Goal: Complete application form: Complete application form

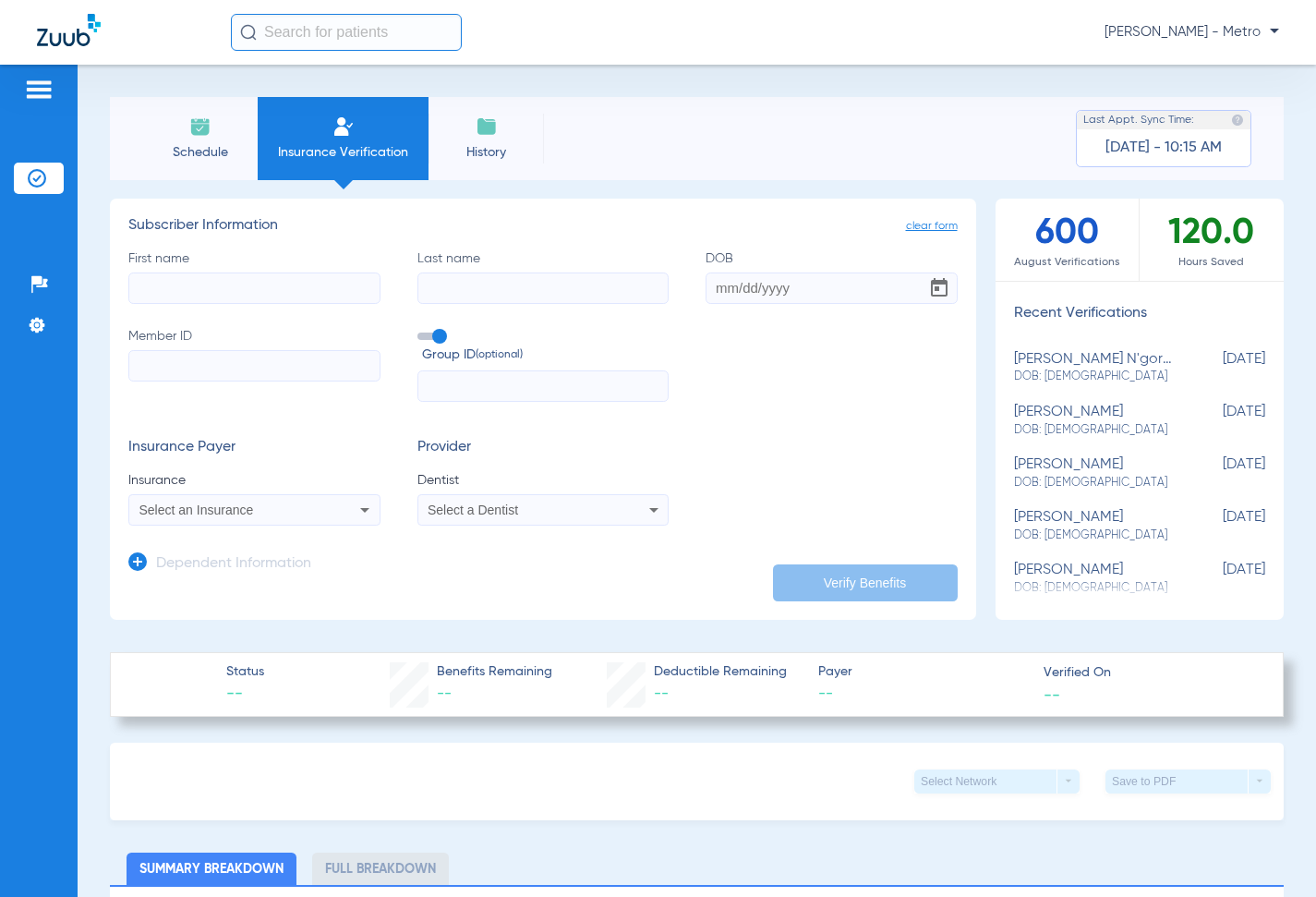
drag, startPoint x: 265, startPoint y: 287, endPoint x: 263, endPoint y: 302, distance: 15.1
click at [266, 287] on input "First name" at bounding box center [254, 289] width 252 height 32
click at [254, 359] on input "Member ID" at bounding box center [254, 366] width 252 height 32
paste input "011299199"
type input "011299199"
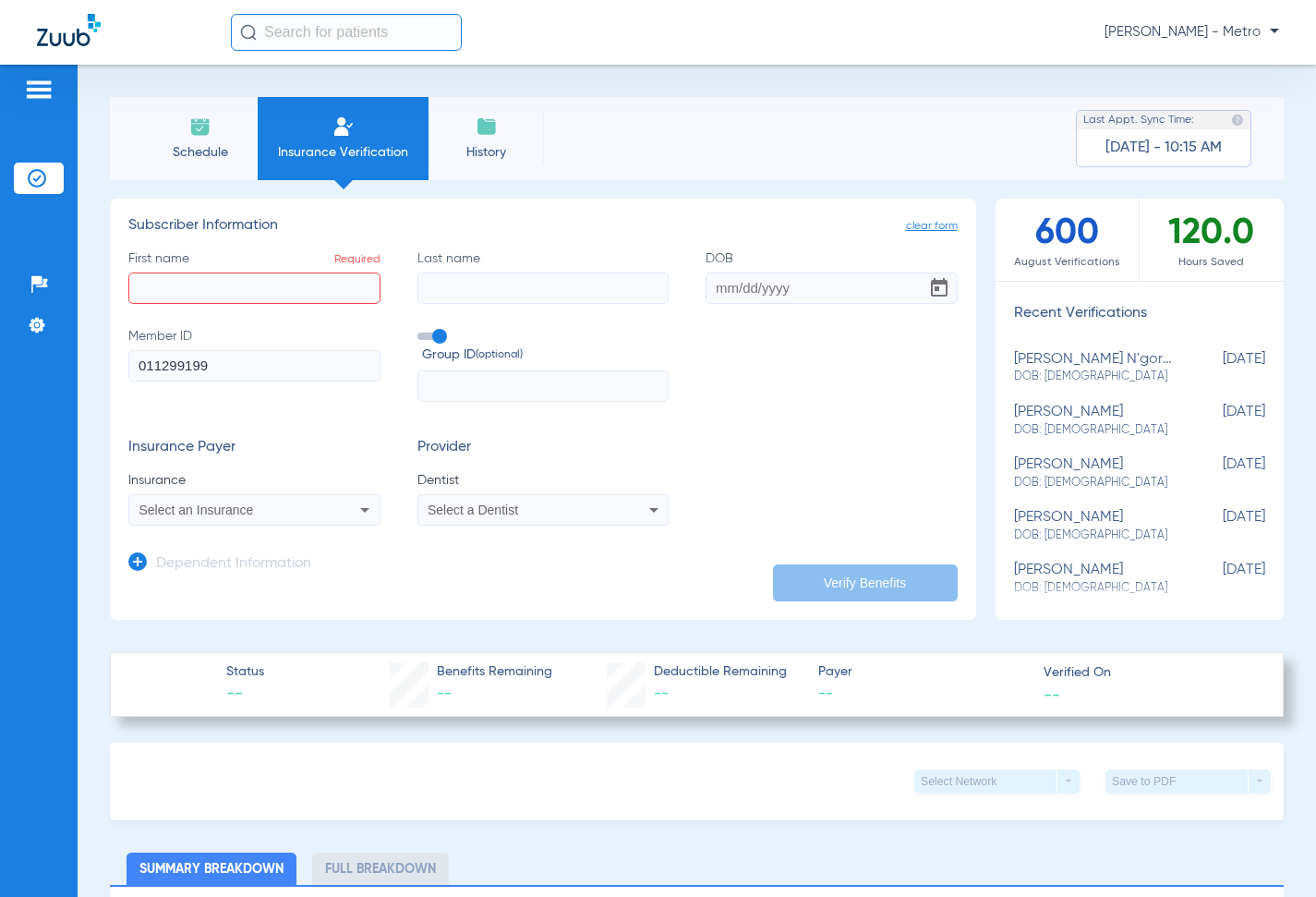
click at [194, 293] on input "First name Required" at bounding box center [254, 289] width 252 height 32
click at [280, 282] on input "First name Required" at bounding box center [254, 289] width 252 height 32
type input "[PERSON_NAME]"
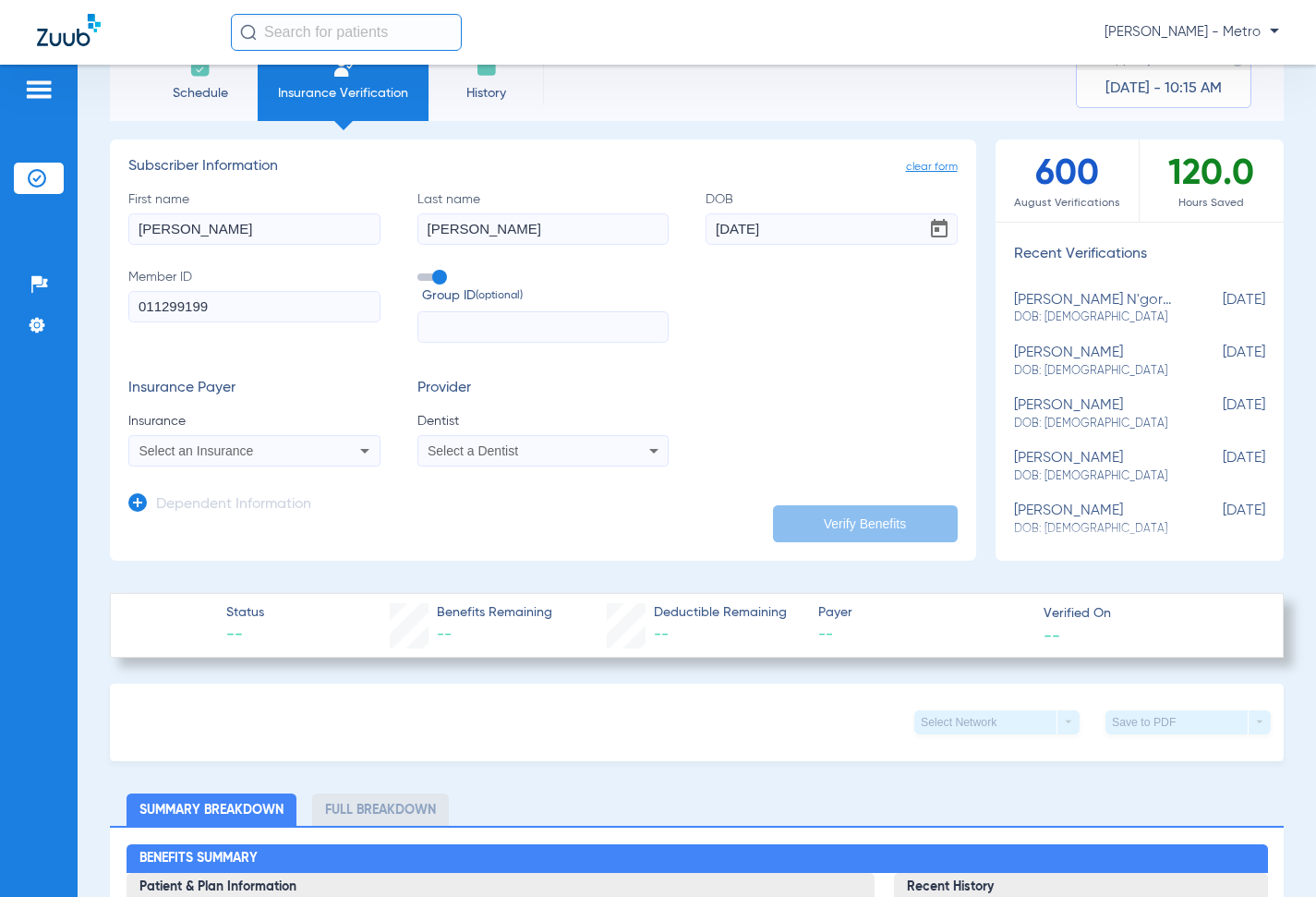
scroll to position [92, 0]
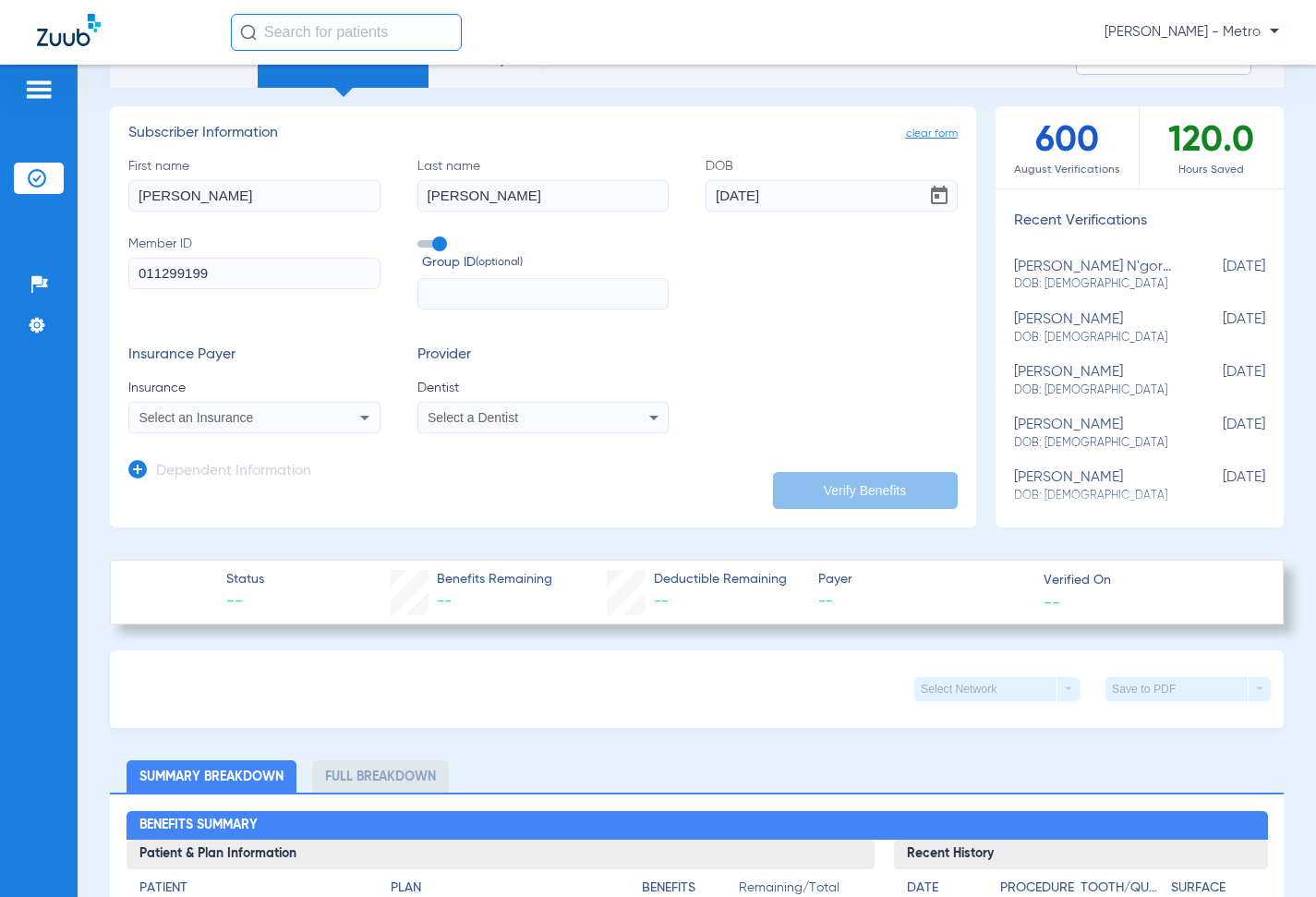
type input "[DATE]"
click at [333, 409] on div "Select an Insurance" at bounding box center [254, 418] width 250 height 22
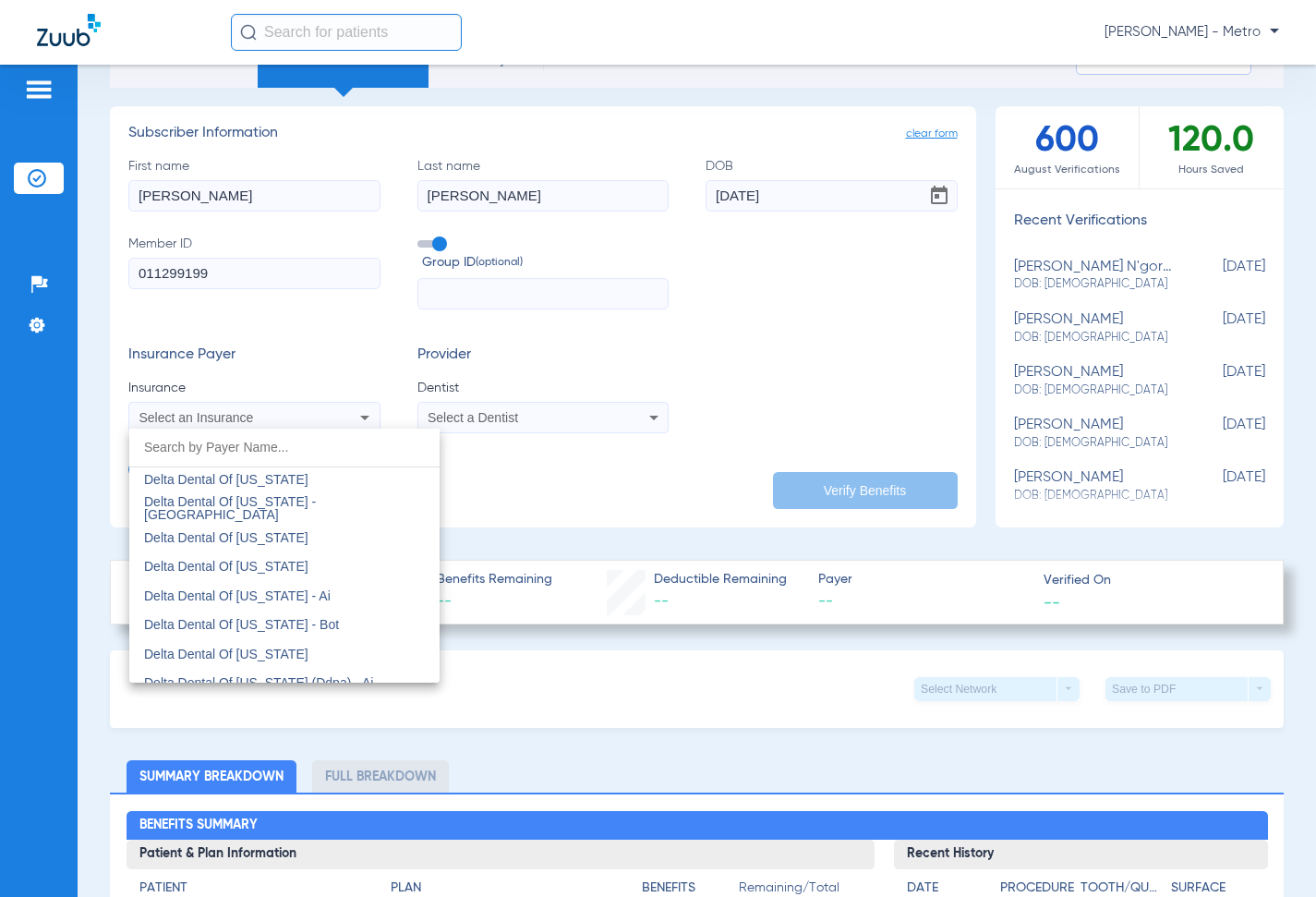
scroll to position [4803, 0]
click at [269, 458] on input "dropdown search" at bounding box center [284, 448] width 311 height 38
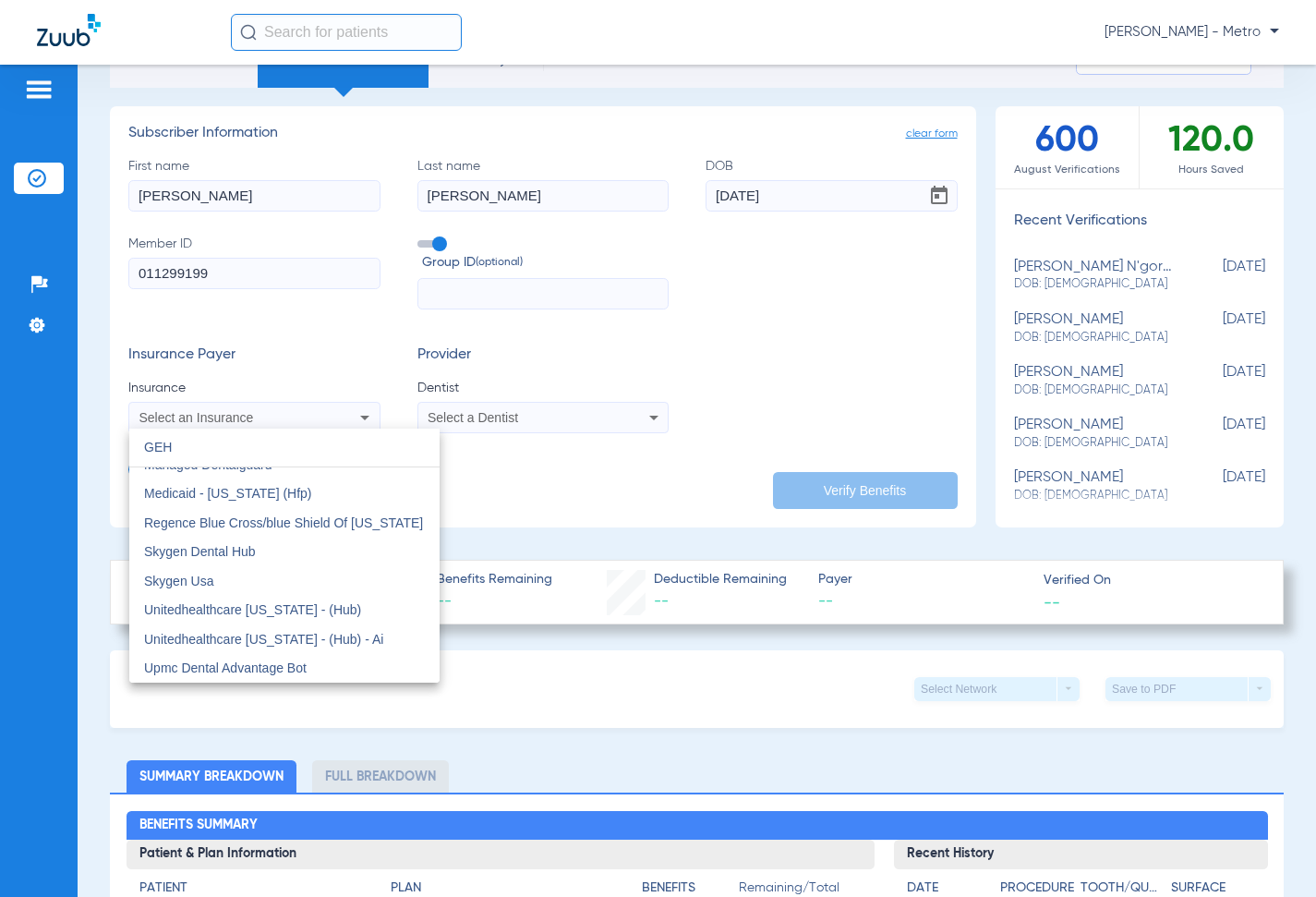
scroll to position [0, 0]
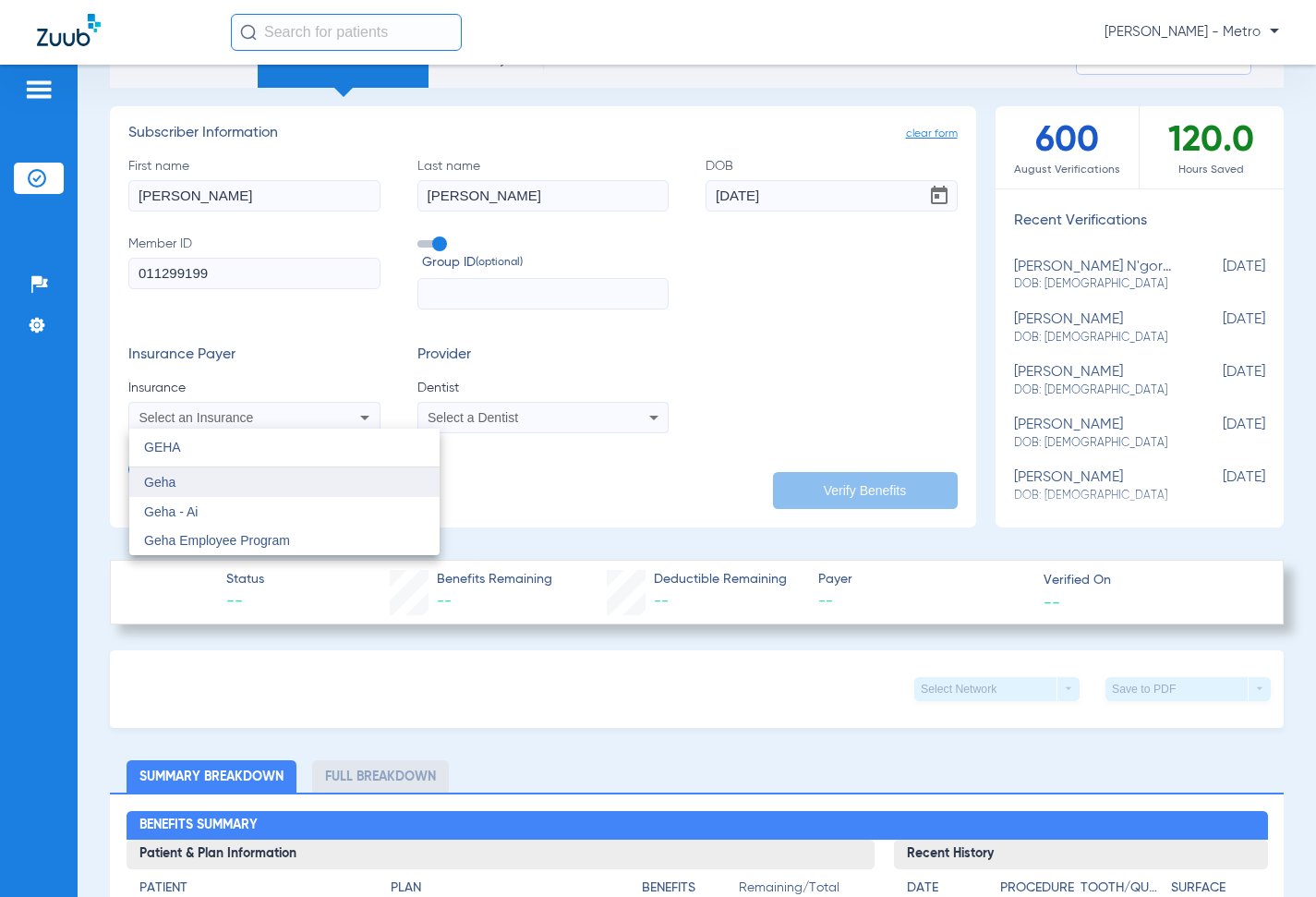
type input "GEHA"
click at [219, 484] on mat-option "Geha" at bounding box center [284, 482] width 311 height 30
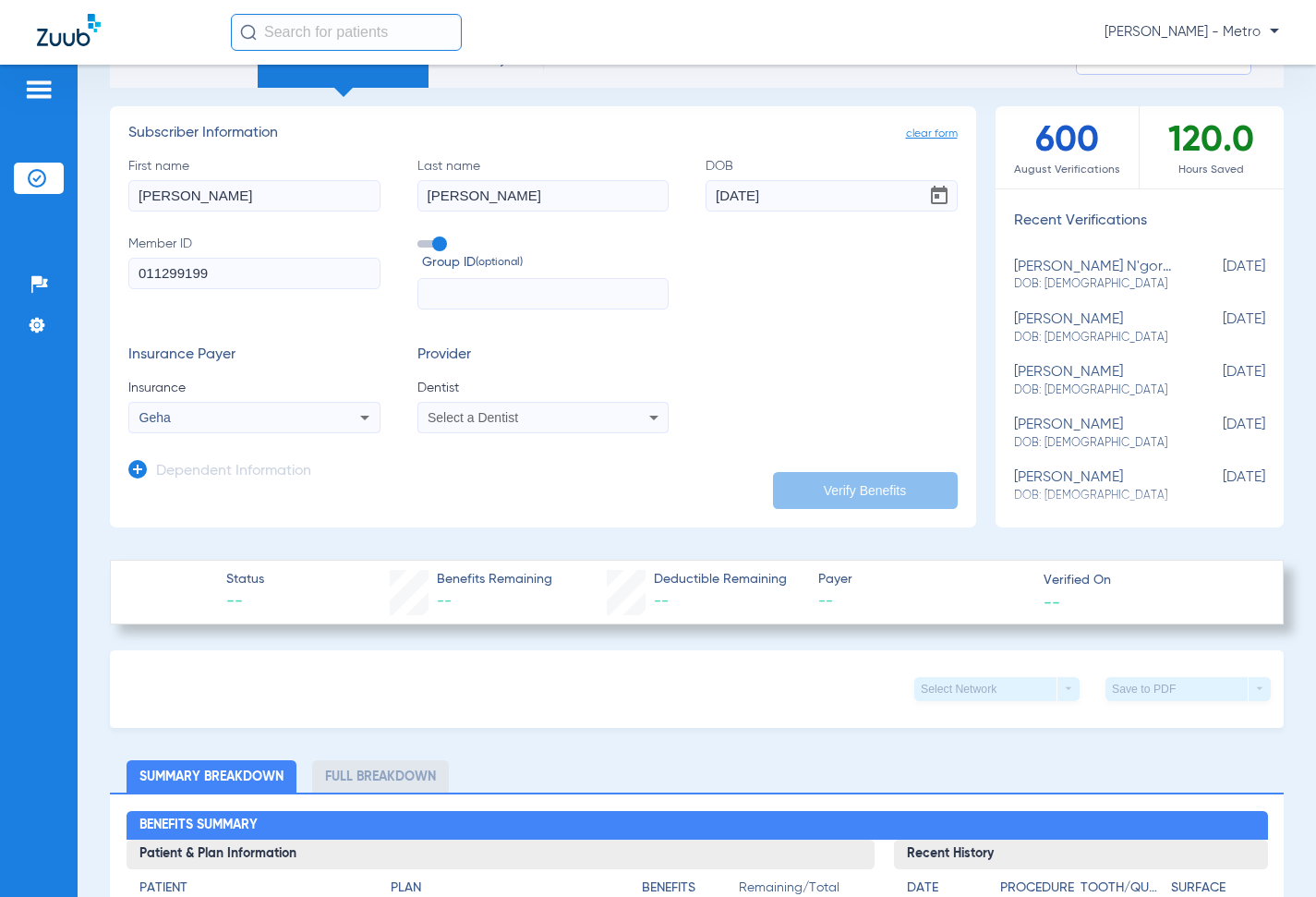
click at [449, 399] on app-form-autocomplete "Dentist Select a Dentist" at bounding box center [544, 406] width 252 height 55
click at [466, 420] on span "Select a Dentist" at bounding box center [472, 417] width 90 height 15
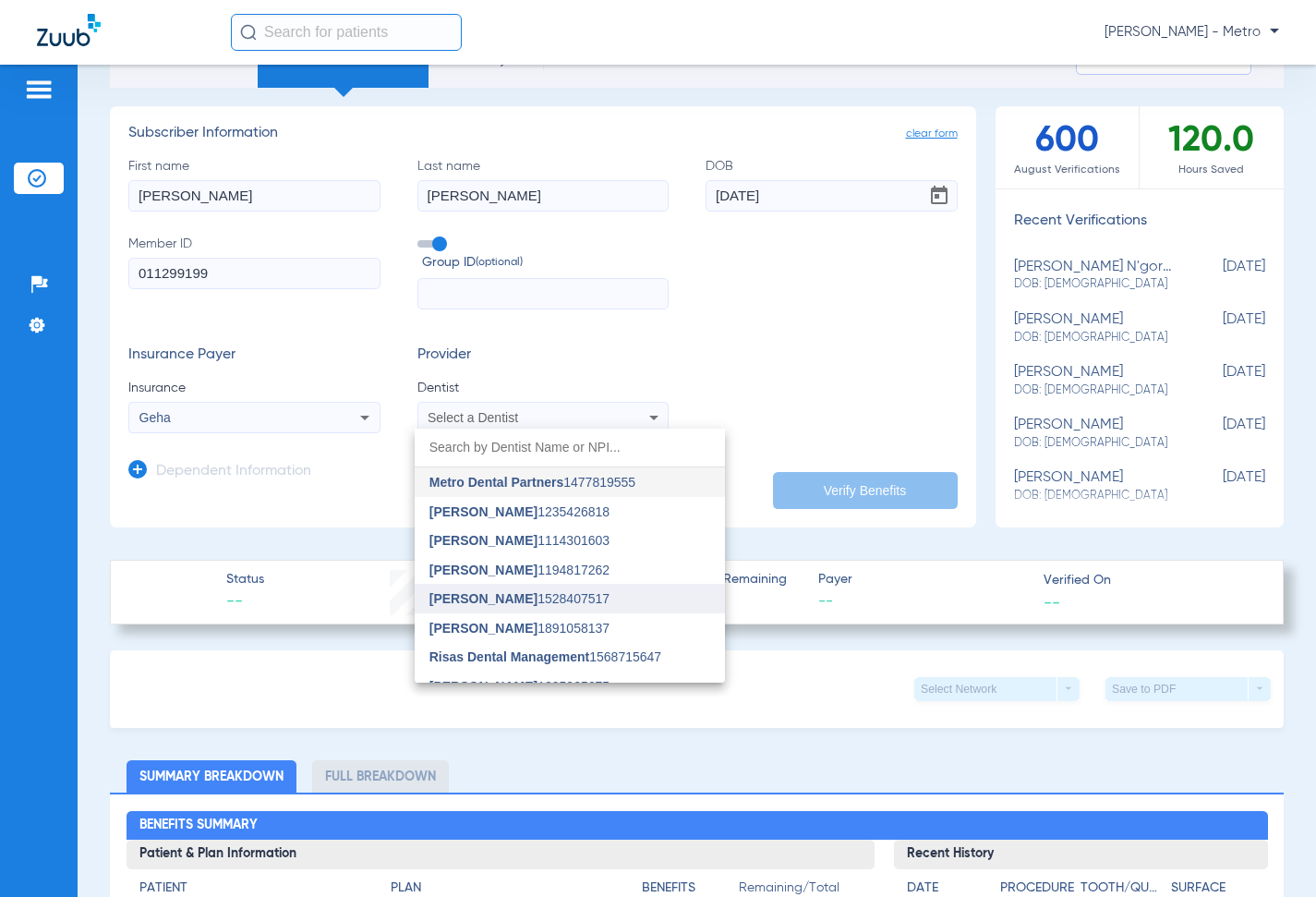
click at [537, 592] on span "[PERSON_NAME] 1528407517" at bounding box center [519, 598] width 180 height 13
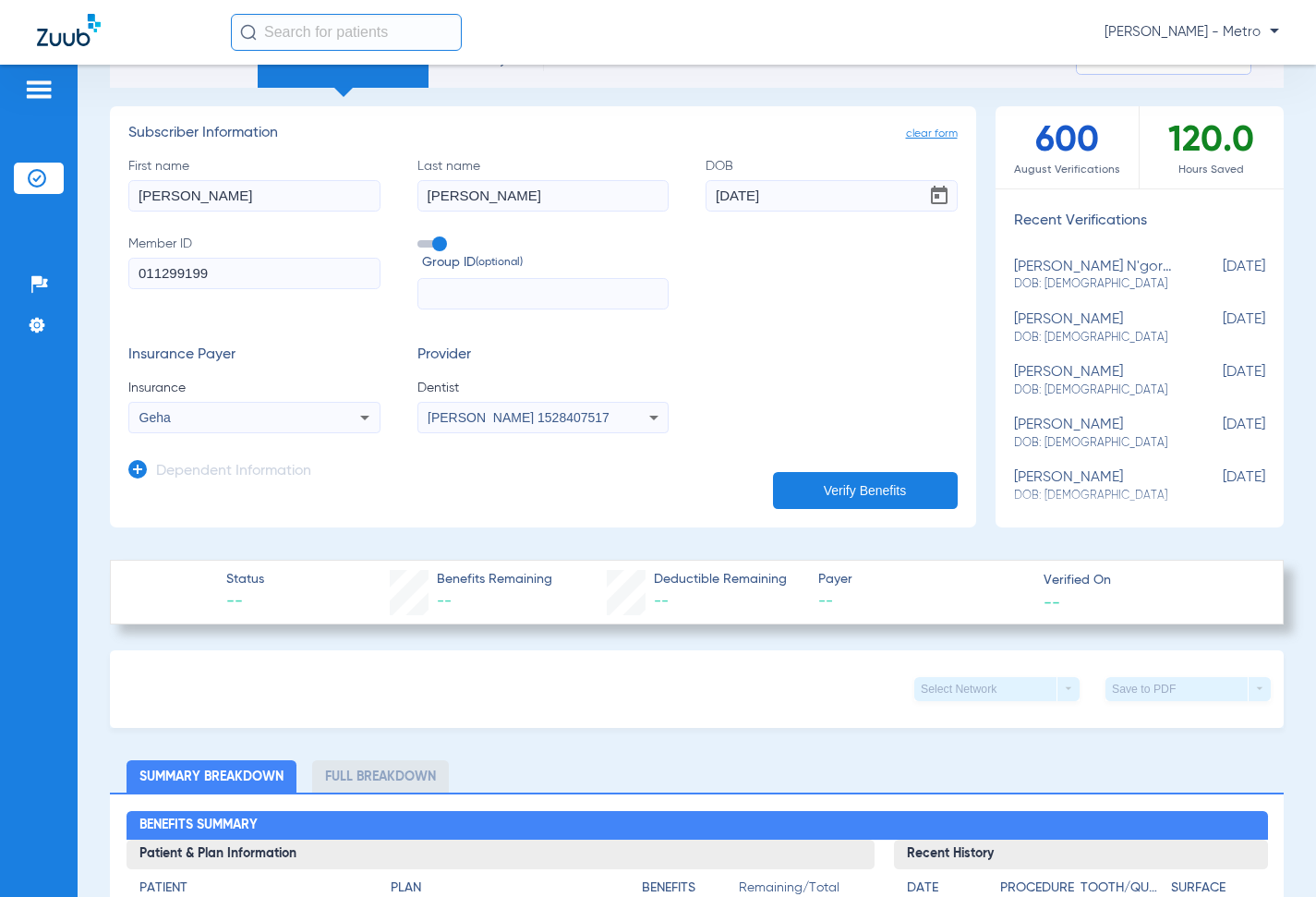
click at [297, 196] on input "[PERSON_NAME]" at bounding box center [254, 195] width 252 height 32
drag, startPoint x: 283, startPoint y: 204, endPoint x: 116, endPoint y: 213, distance: 167.2
click at [118, 213] on app-manual-verification-form "clear form Subscriber Information First name [PERSON_NAME] Last name [PERSON_NA…" at bounding box center [543, 317] width 866 height 421
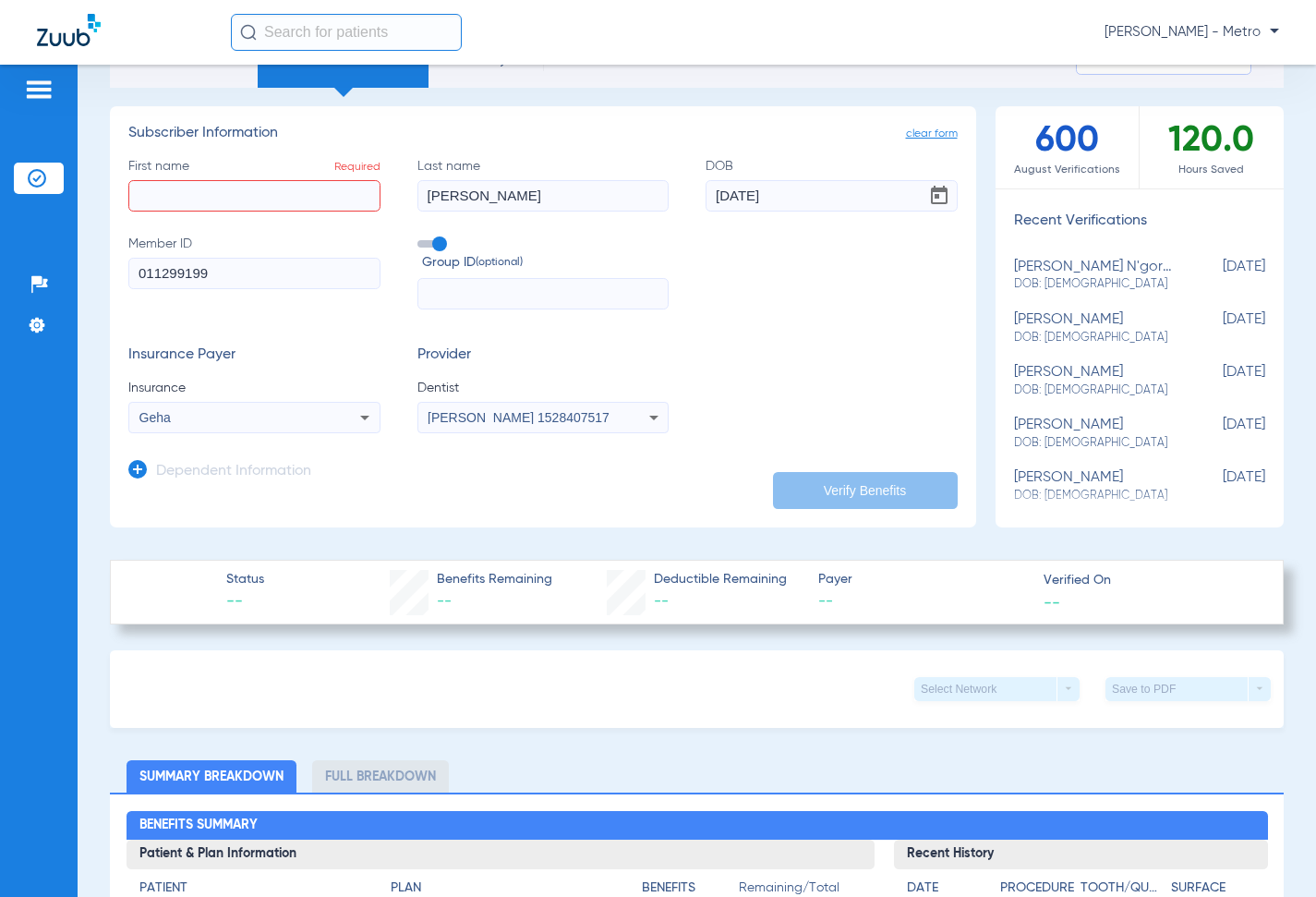
drag, startPoint x: 530, startPoint y: 204, endPoint x: 362, endPoint y: 201, distance: 168.0
click at [366, 202] on div "First name Required Last name [PERSON_NAME] [DEMOGRAPHIC_DATA] Member ID 011299…" at bounding box center [543, 233] width 830 height 153
drag, startPoint x: 246, startPoint y: 280, endPoint x: 51, endPoint y: 277, distance: 195.0
click at [58, 277] on div "Patients Insurance Verification Setup Help Center Settings Schedule Insurance V…" at bounding box center [658, 513] width 1316 height 897
click at [370, 197] on input "First name Required" at bounding box center [254, 195] width 252 height 32
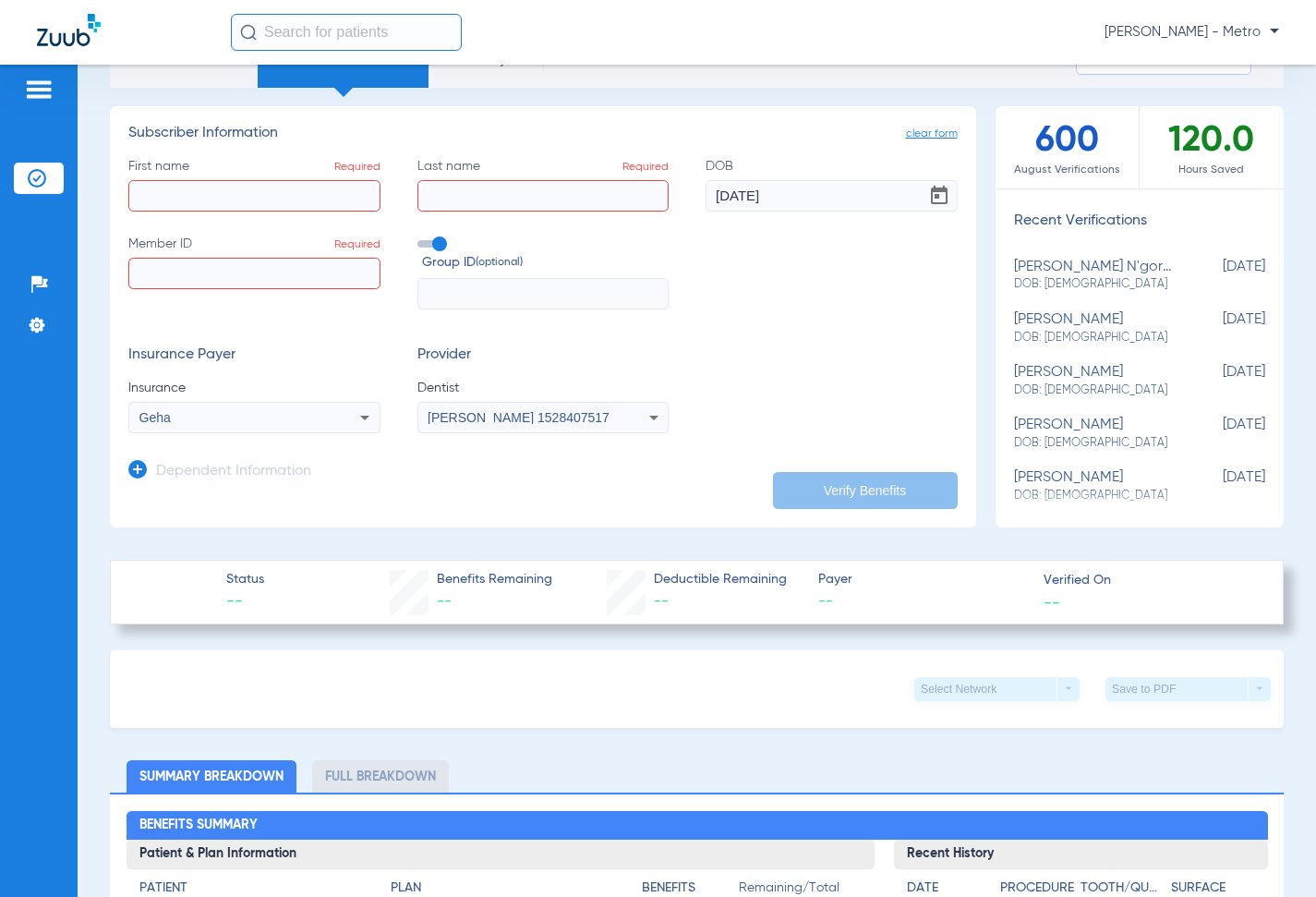
drag, startPoint x: 777, startPoint y: 204, endPoint x: 643, endPoint y: 201, distance: 134.0
click at [656, 201] on div "First name Required Last name Required DOB [DEMOGRAPHIC_DATA] Member ID Require…" at bounding box center [543, 233] width 830 height 153
click at [282, 203] on input "First name Required" at bounding box center [254, 195] width 252 height 32
type input "[PERSON_NAME]"
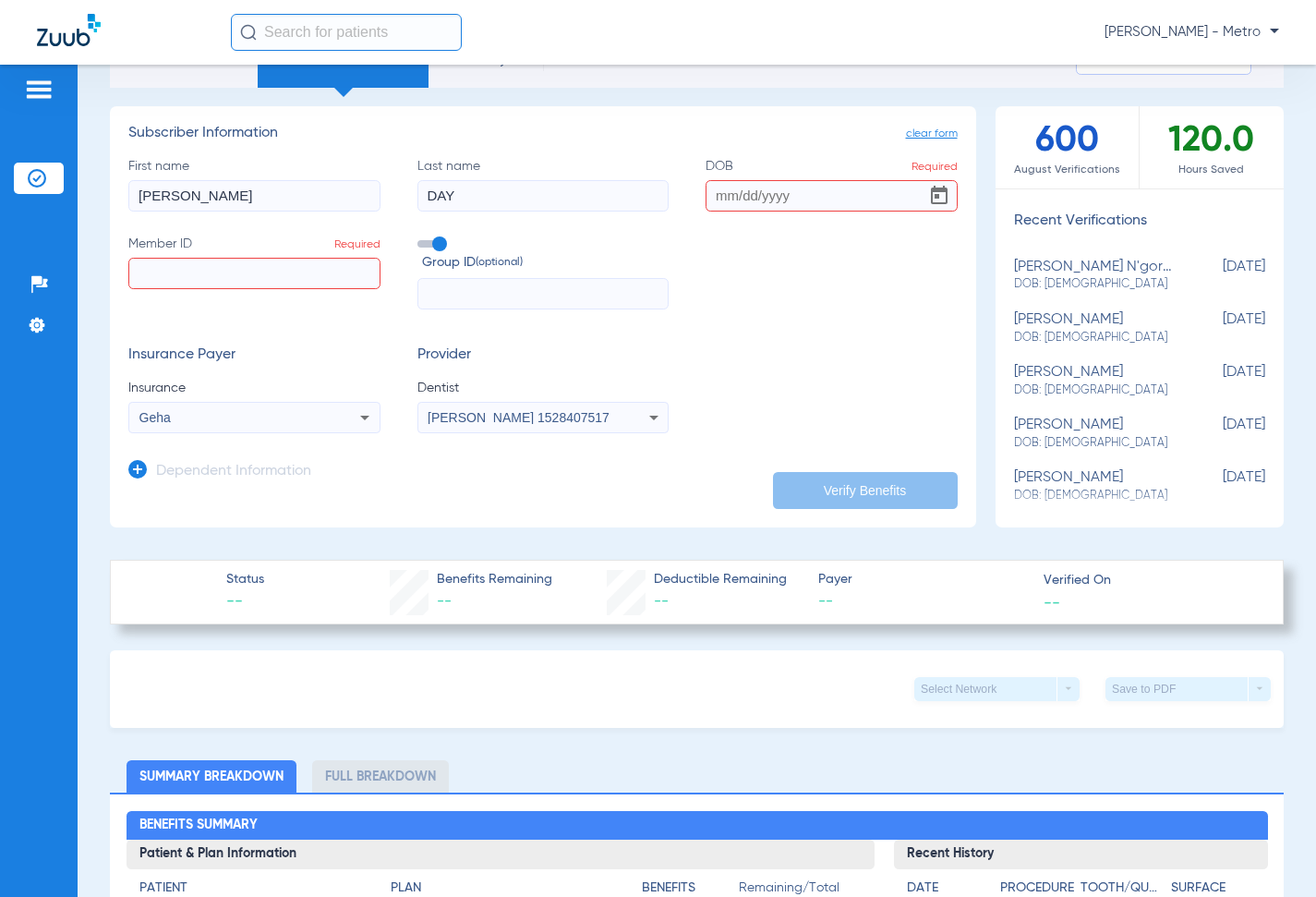
type input "DAY"
type input "[DATE]"
click at [161, 268] on input "Member ID Required" at bounding box center [254, 274] width 252 height 32
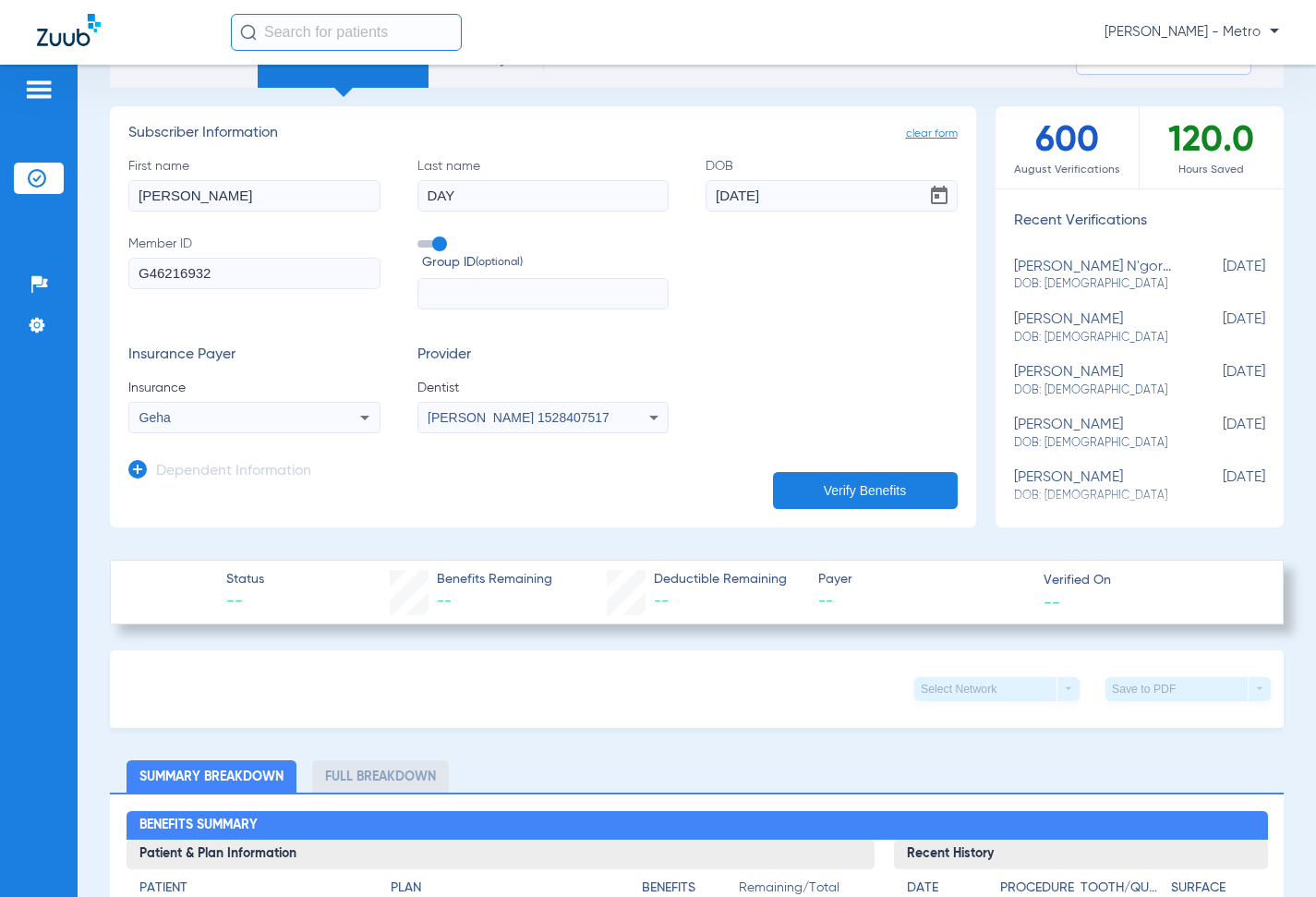
type input "G46216932"
click at [826, 487] on button "Verify Benefits" at bounding box center [865, 490] width 185 height 37
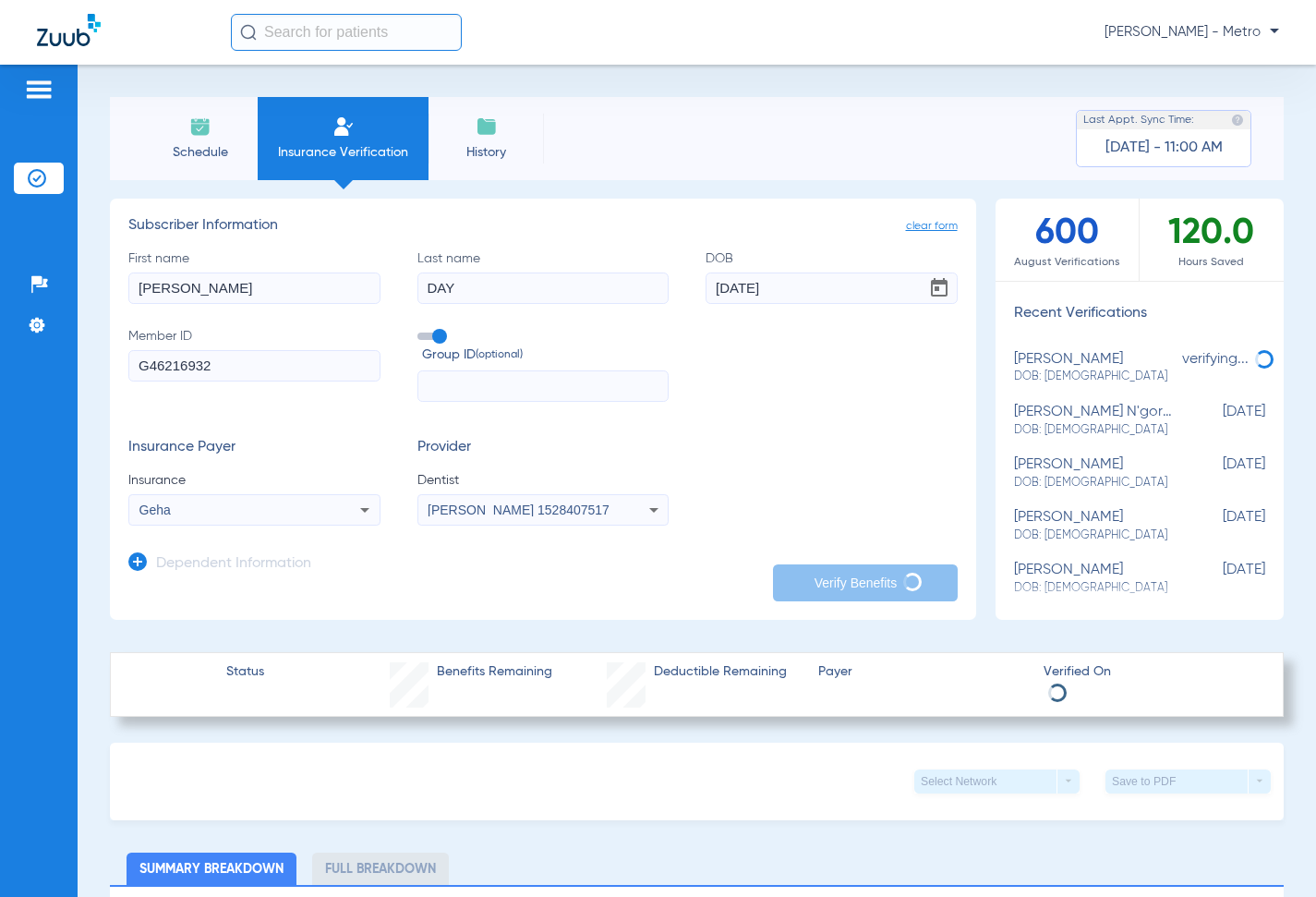
type input "DAY"
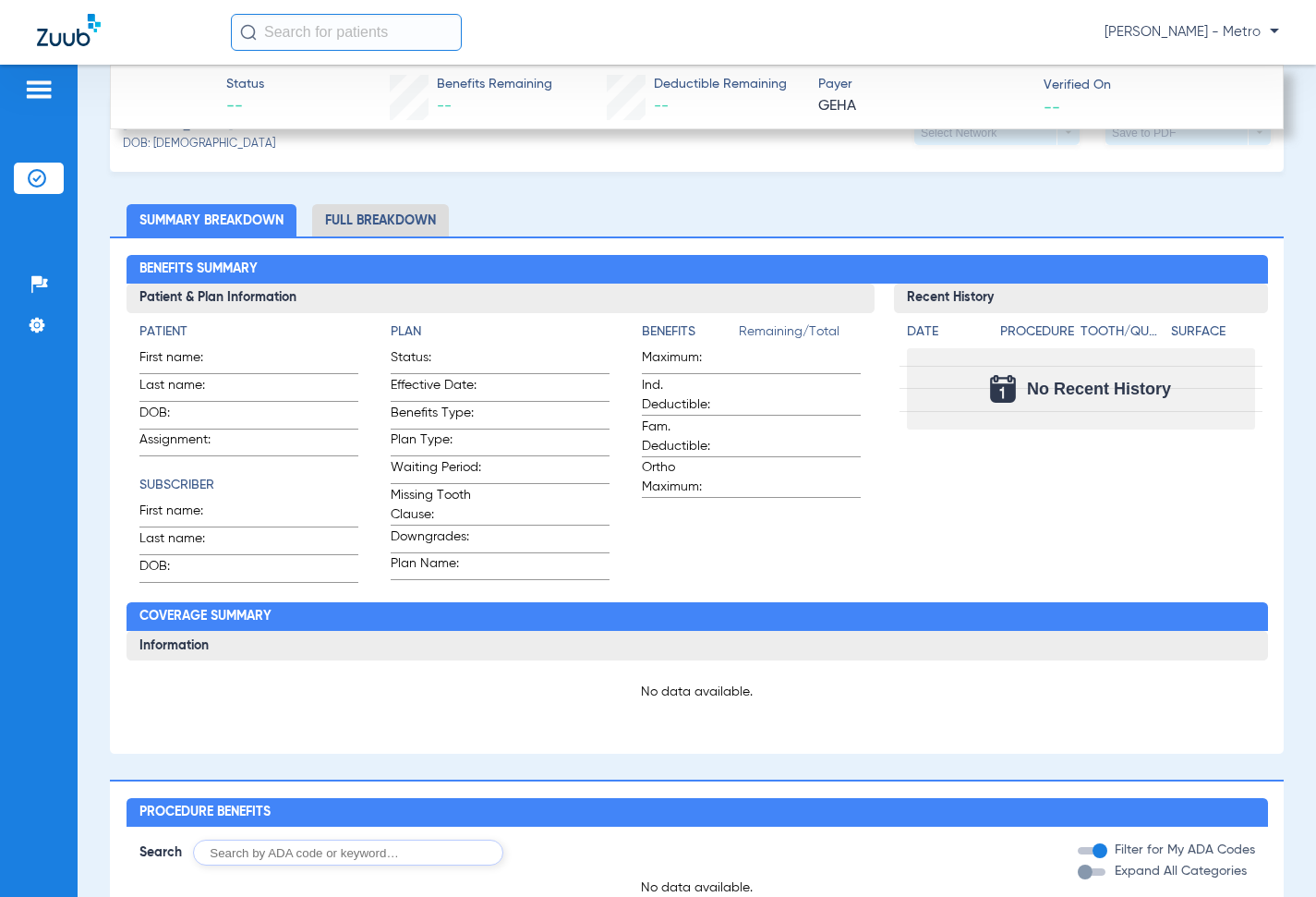
scroll to position [554, 0]
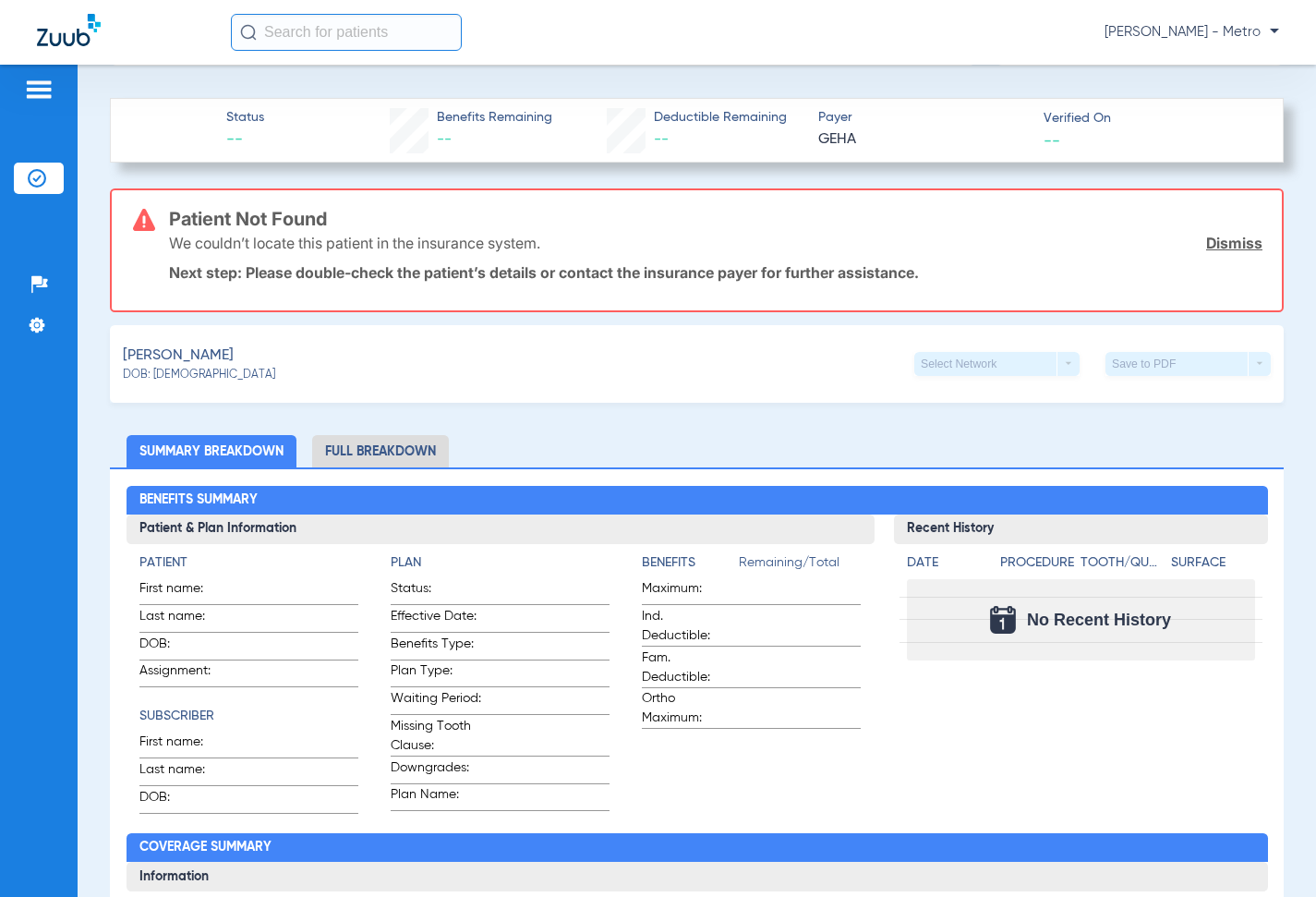
click at [553, 366] on div "Day, [PERSON_NAME]: [DEMOGRAPHIC_DATA] Select Network arrow_drop_down Save to P…" at bounding box center [697, 364] width 1174 height 77
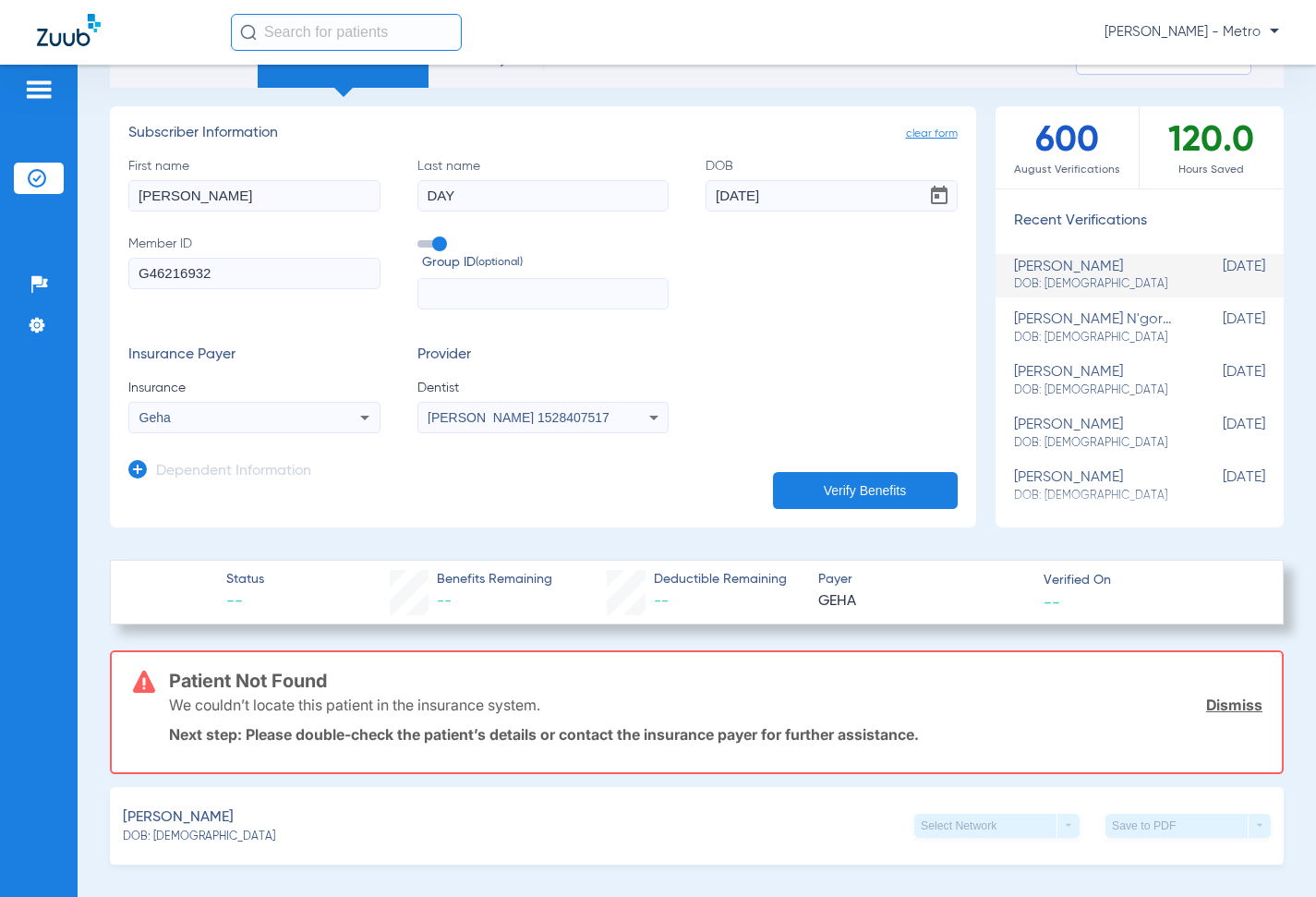
scroll to position [0, 0]
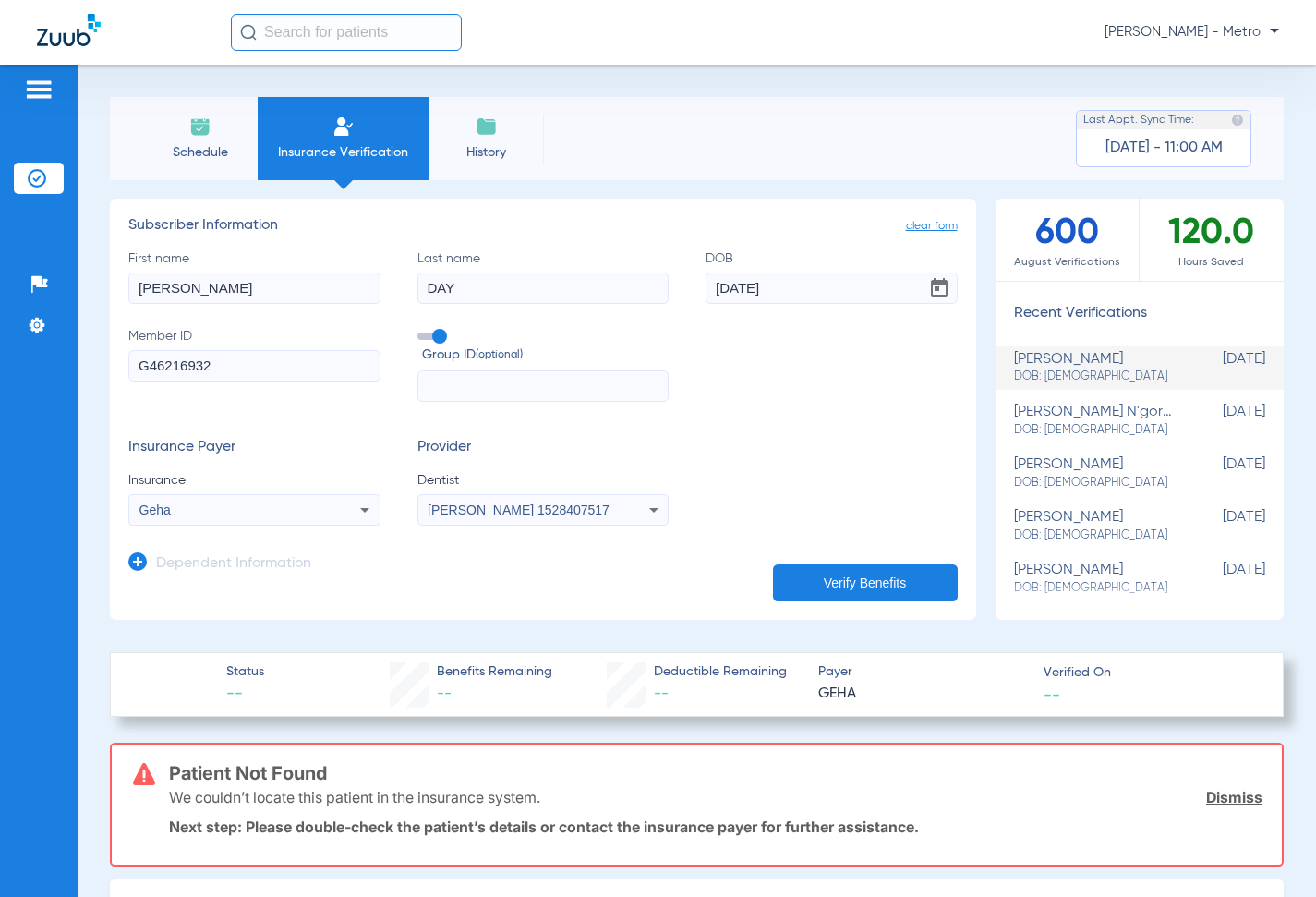
click at [327, 296] on input "[PERSON_NAME]" at bounding box center [254, 289] width 252 height 32
drag, startPoint x: 197, startPoint y: 294, endPoint x: 473, endPoint y: 249, distance: 279.6
click at [86, 294] on div "Schedule Insurance Verification History Last Appt. Sync Time: [DATE] - 11:00 AM…" at bounding box center [697, 480] width 1239 height 833
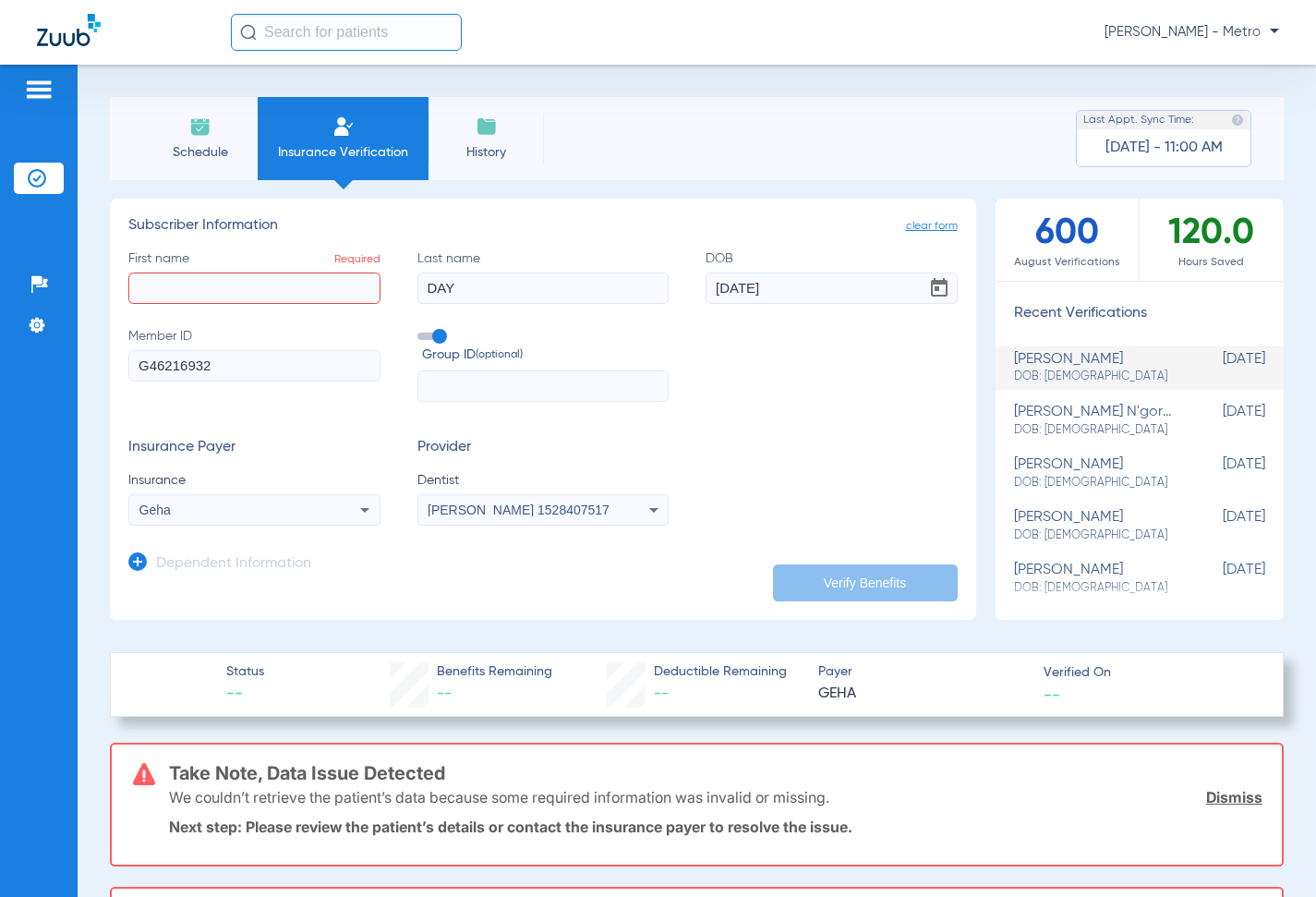
drag, startPoint x: 484, startPoint y: 295, endPoint x: 369, endPoint y: 291, distance: 115.1
click at [368, 291] on div "First name Required Last name DAY DOB [DEMOGRAPHIC_DATA] Member ID G46216932 Gr…" at bounding box center [543, 325] width 830 height 153
click at [696, 269] on div "First name Required Last name Required DOB [DEMOGRAPHIC_DATA] Member ID G462169…" at bounding box center [543, 325] width 830 height 153
click at [260, 298] on input "First name Required" at bounding box center [254, 289] width 252 height 32
type input "MARC"
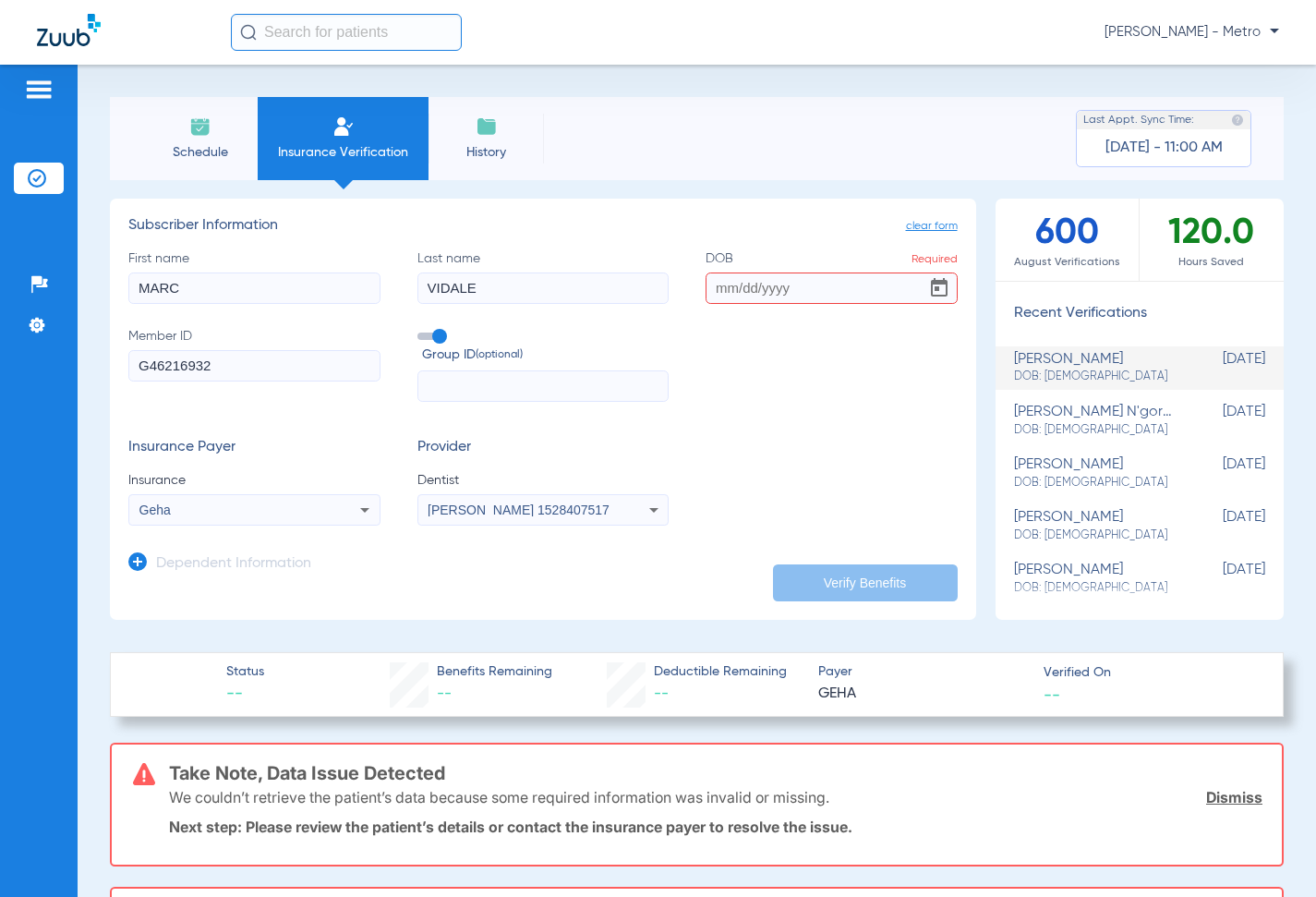
type input "VIDALE"
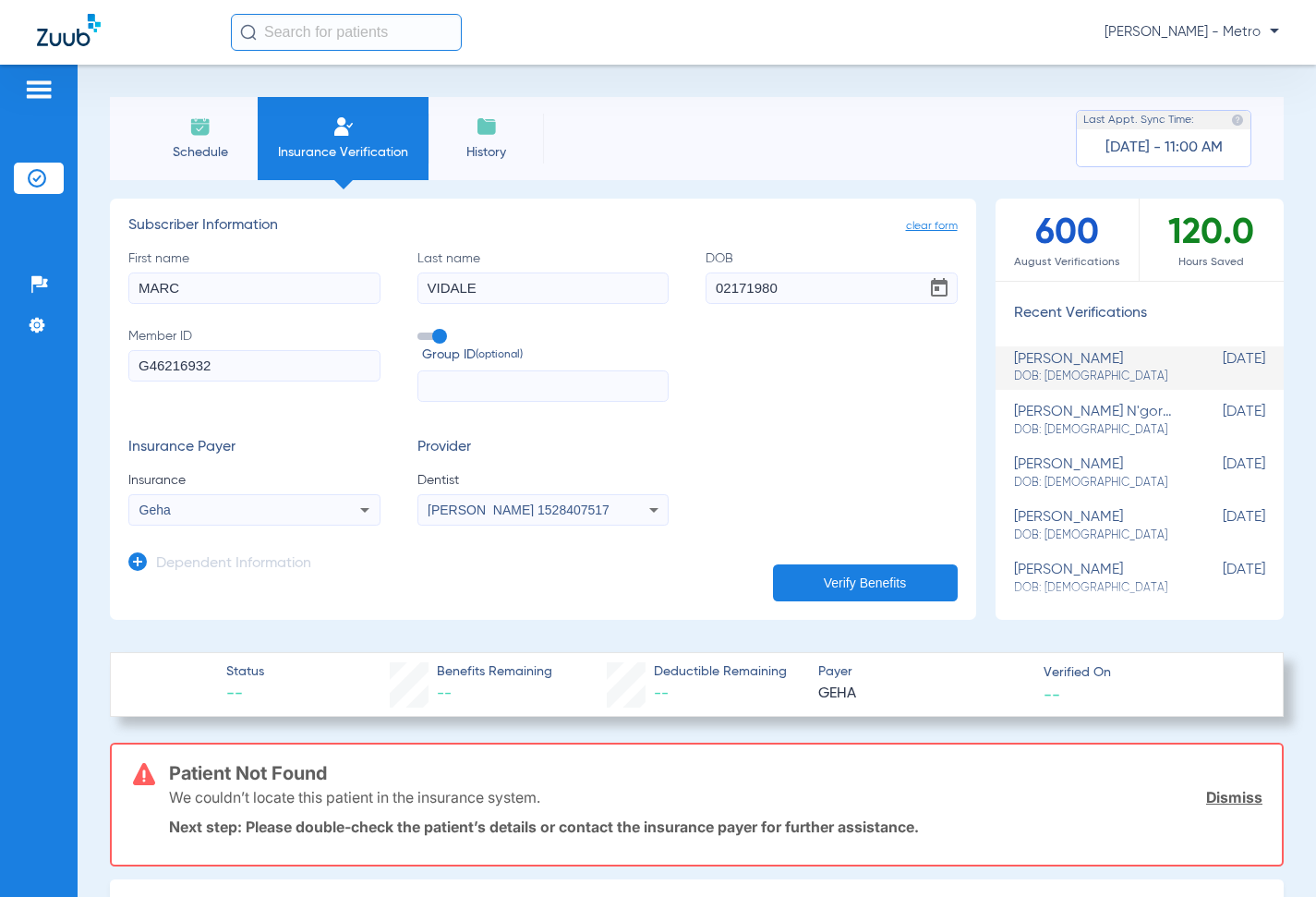
scroll to position [277, 0]
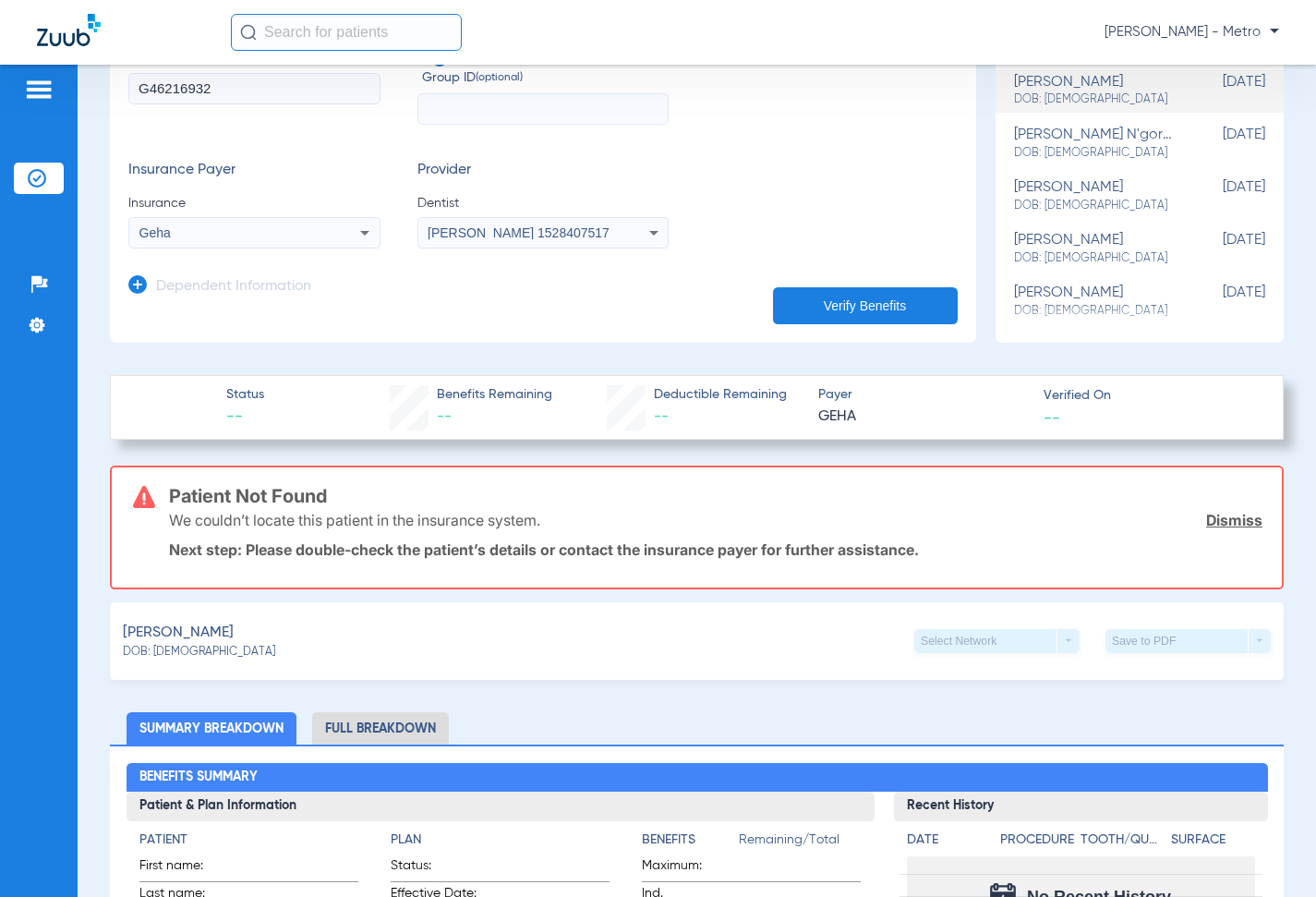
type input "[DATE]"
click at [138, 288] on icon at bounding box center [137, 284] width 19 height 19
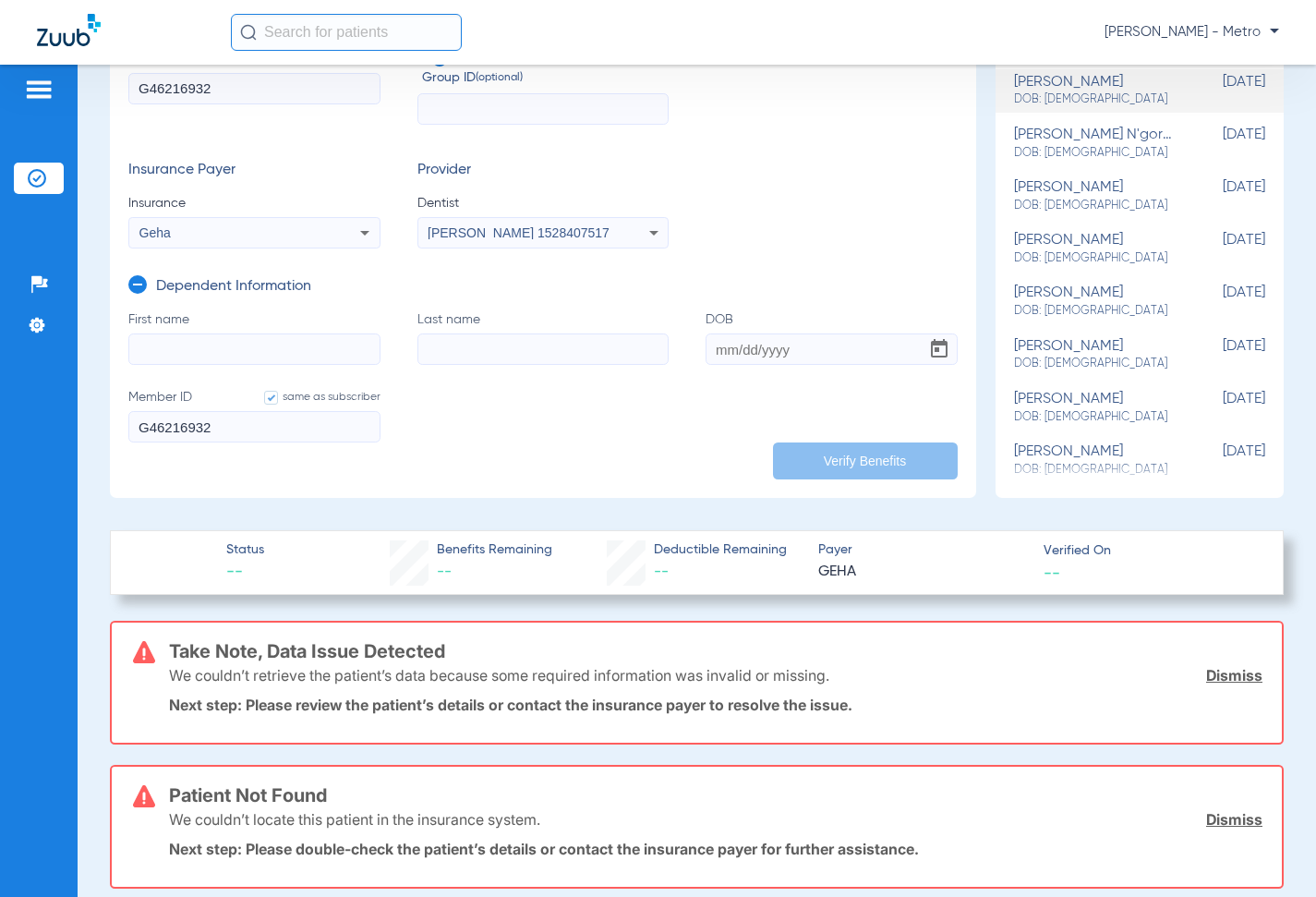
click at [298, 353] on input "First name" at bounding box center [254, 349] width 252 height 32
type input "[PERSON_NAME]"
type input "DAY"
click at [706, 338] on input "DOB" at bounding box center [832, 349] width 252 height 32
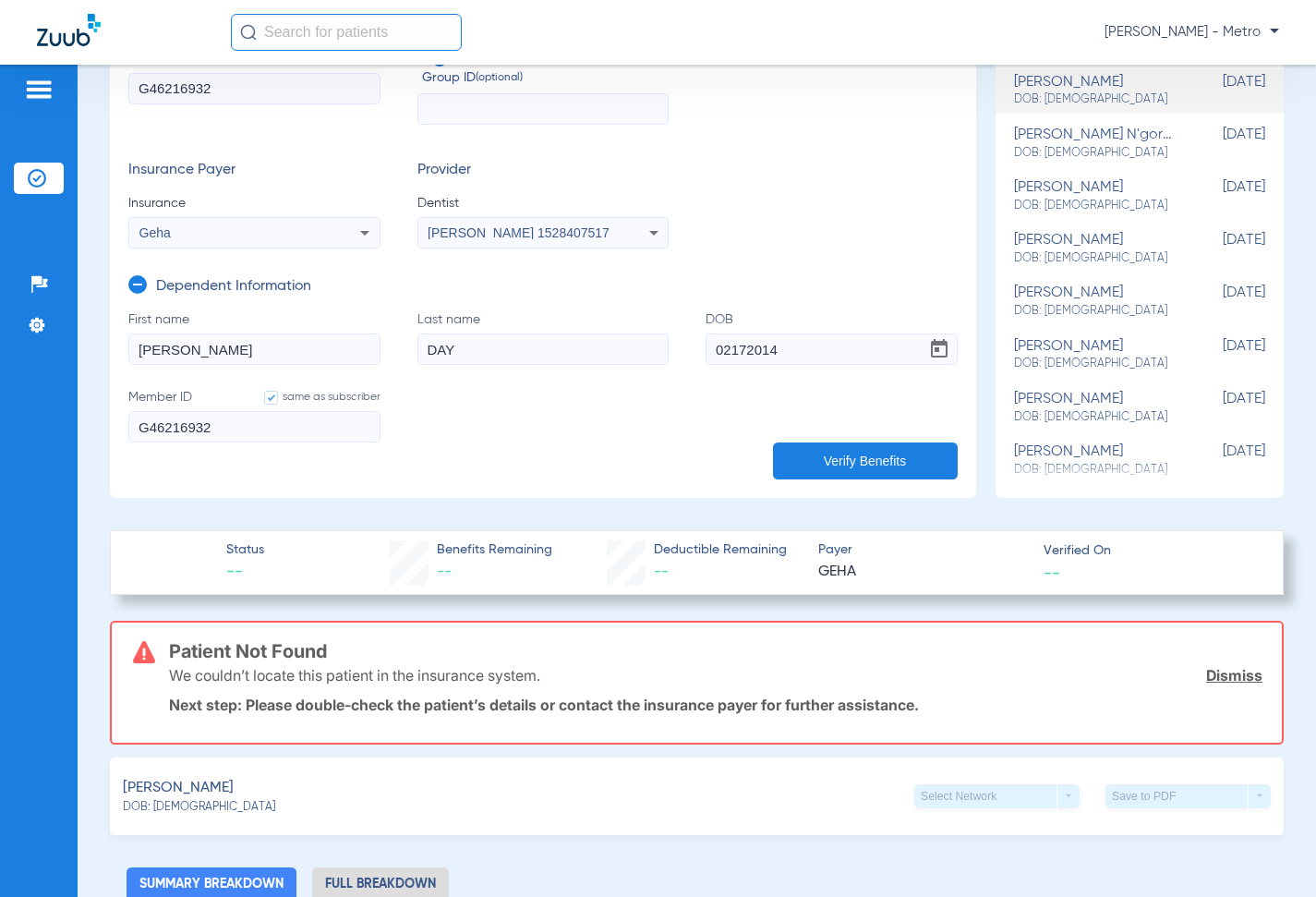
scroll to position [92, 0]
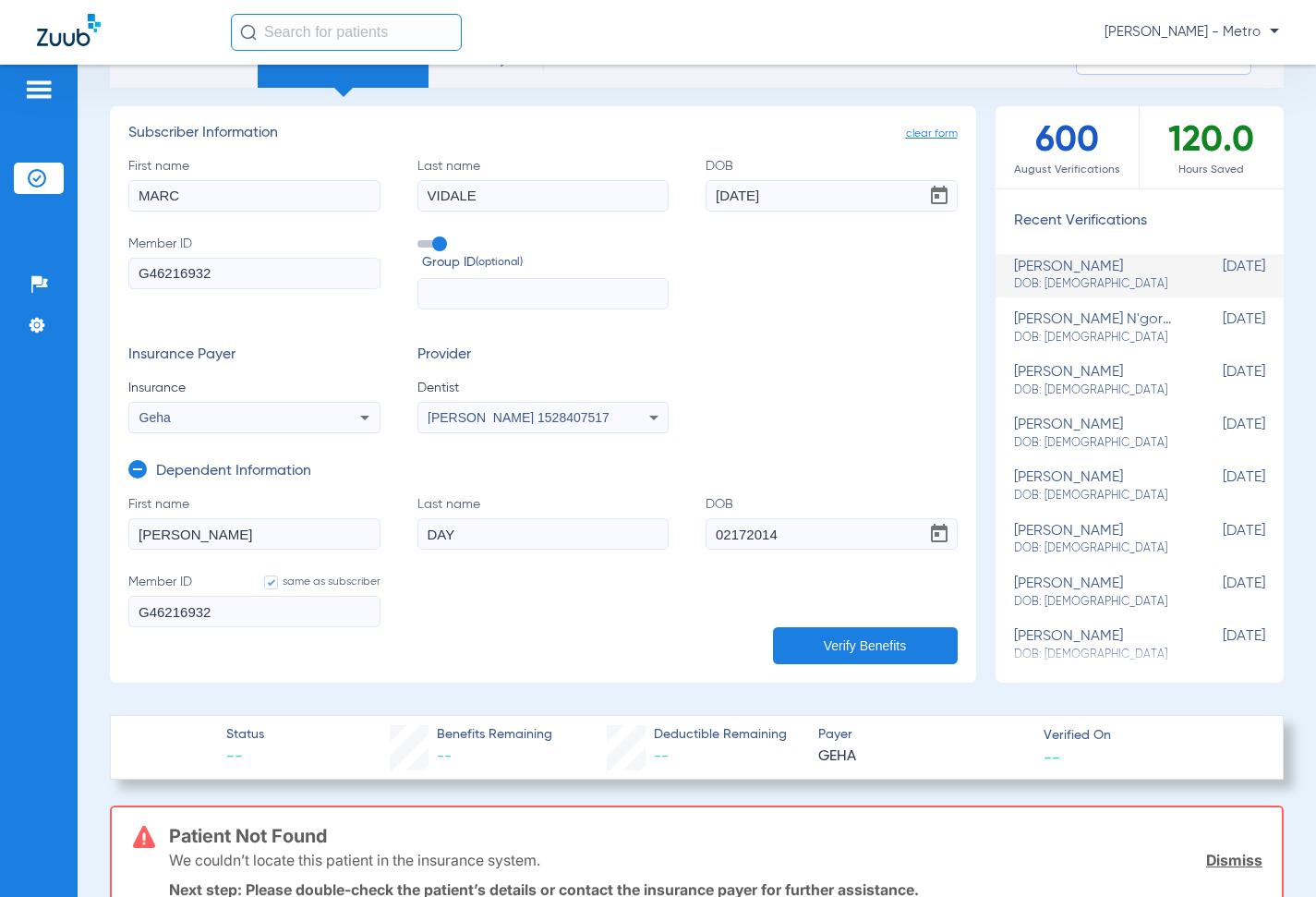
type input "[DATE]"
drag, startPoint x: 780, startPoint y: 198, endPoint x: 682, endPoint y: 183, distance: 99.1
click at [685, 187] on div "First name [PERSON_NAME] Last name [PERSON_NAME] [DEMOGRAPHIC_DATA] Member ID G…" at bounding box center [543, 233] width 830 height 153
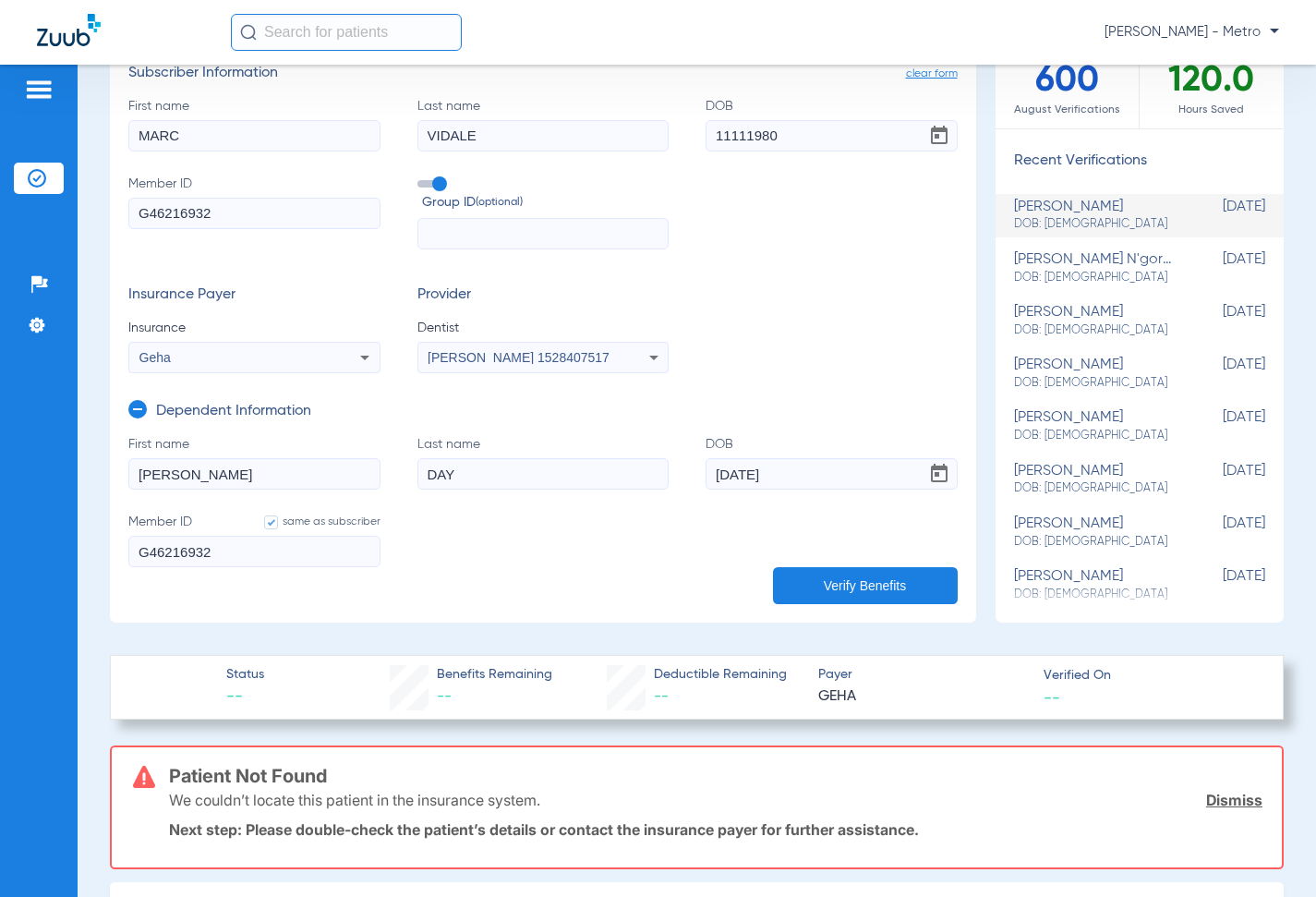
scroll to position [185, 0]
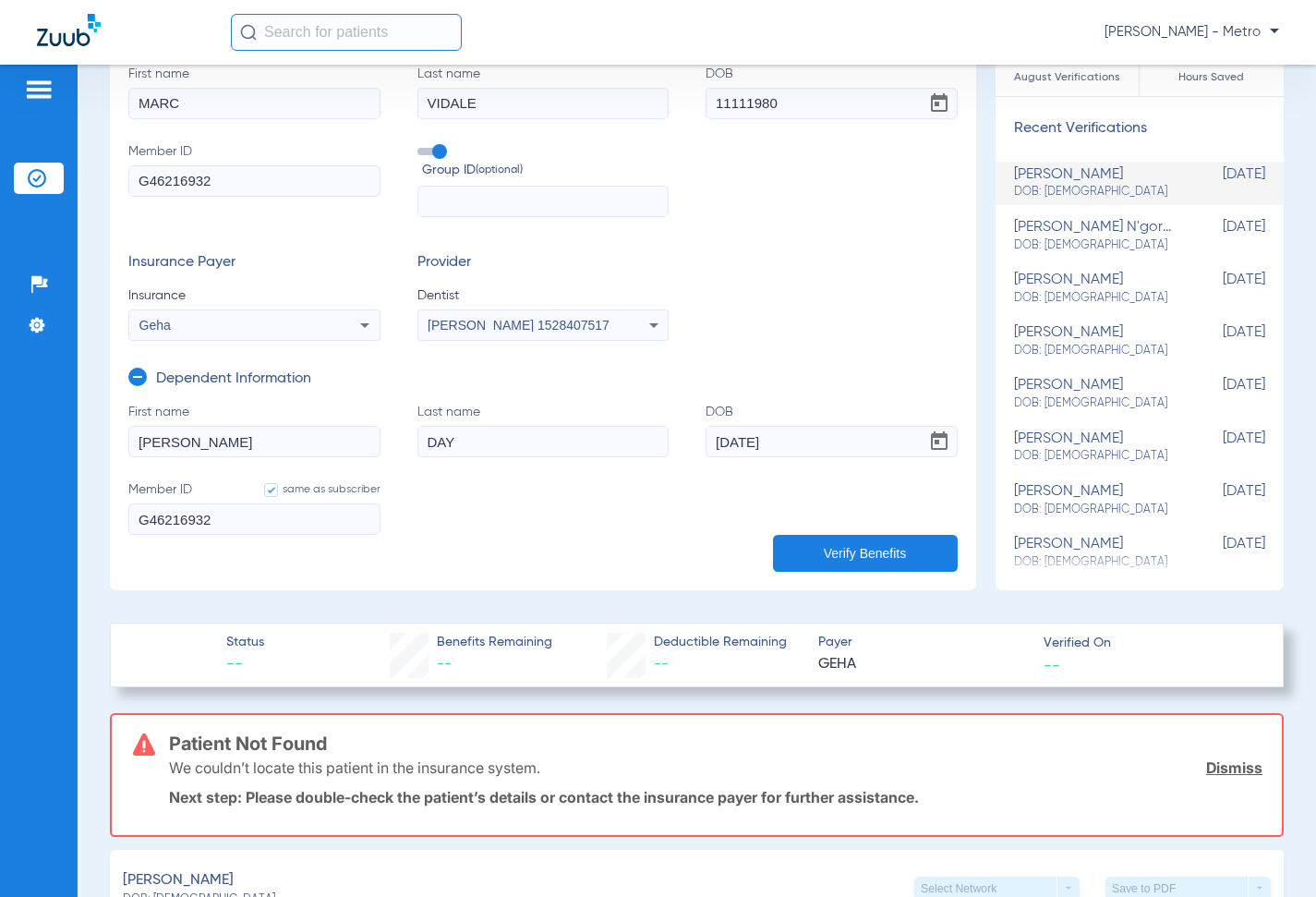
click at [727, 102] on input "11111980" at bounding box center [832, 103] width 252 height 32
click at [740, 102] on input "11/111980" at bounding box center [832, 103] width 252 height 32
type input "[DATE]"
drag, startPoint x: 873, startPoint y: 540, endPoint x: 884, endPoint y: 537, distance: 11.4
click at [874, 540] on button "Verify Benefits" at bounding box center [865, 553] width 185 height 37
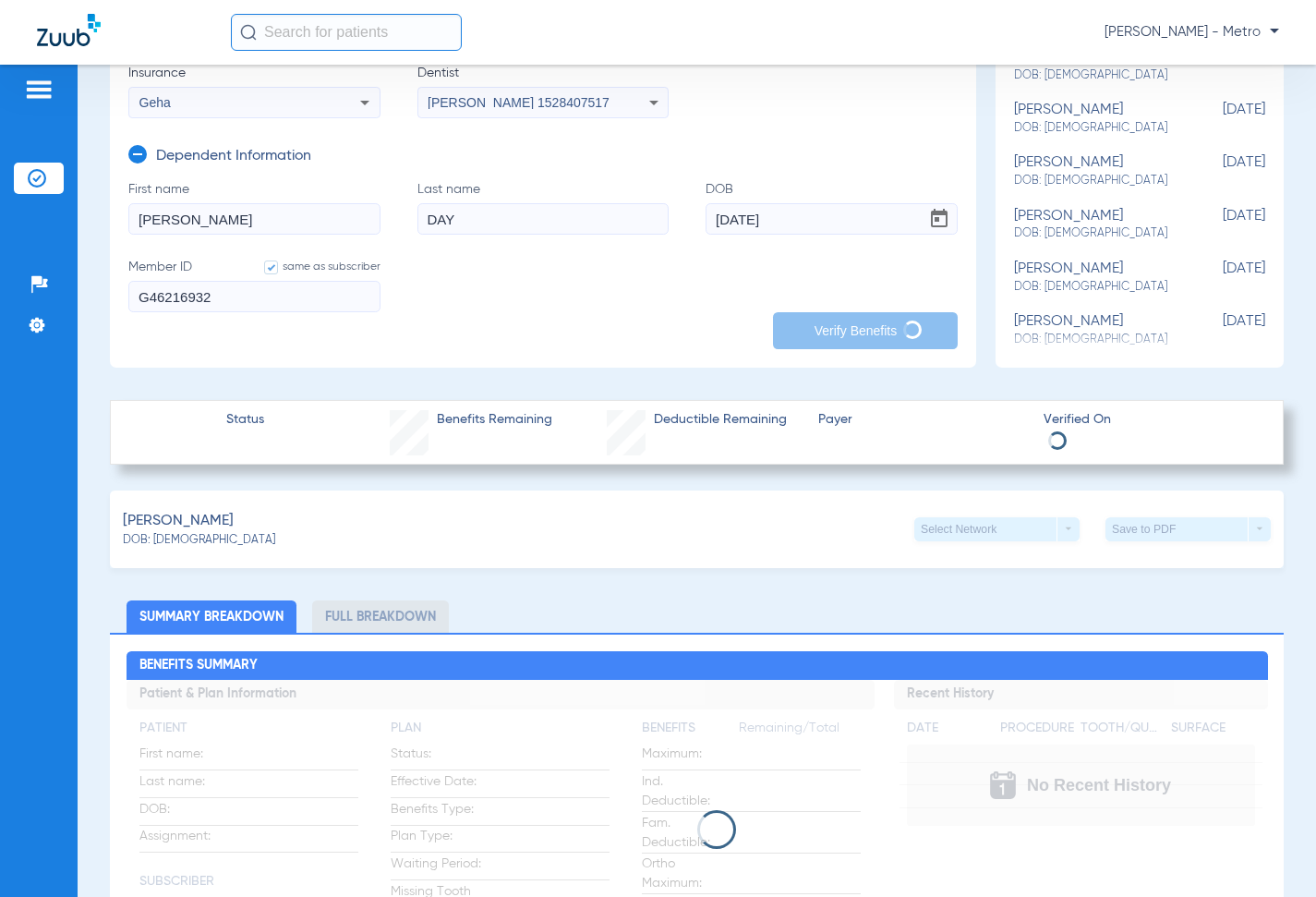
scroll to position [461, 0]
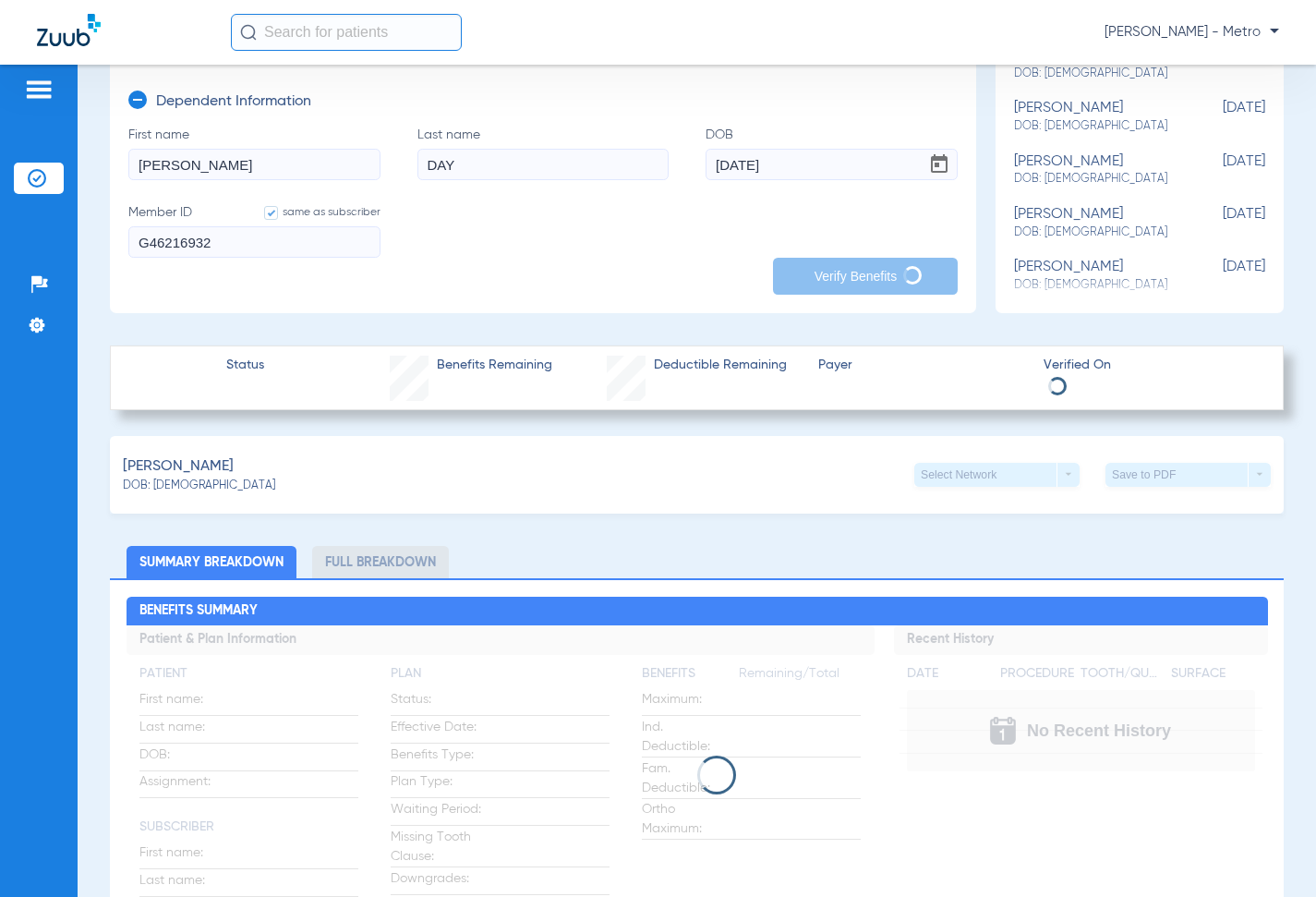
type input "[PERSON_NAME]"
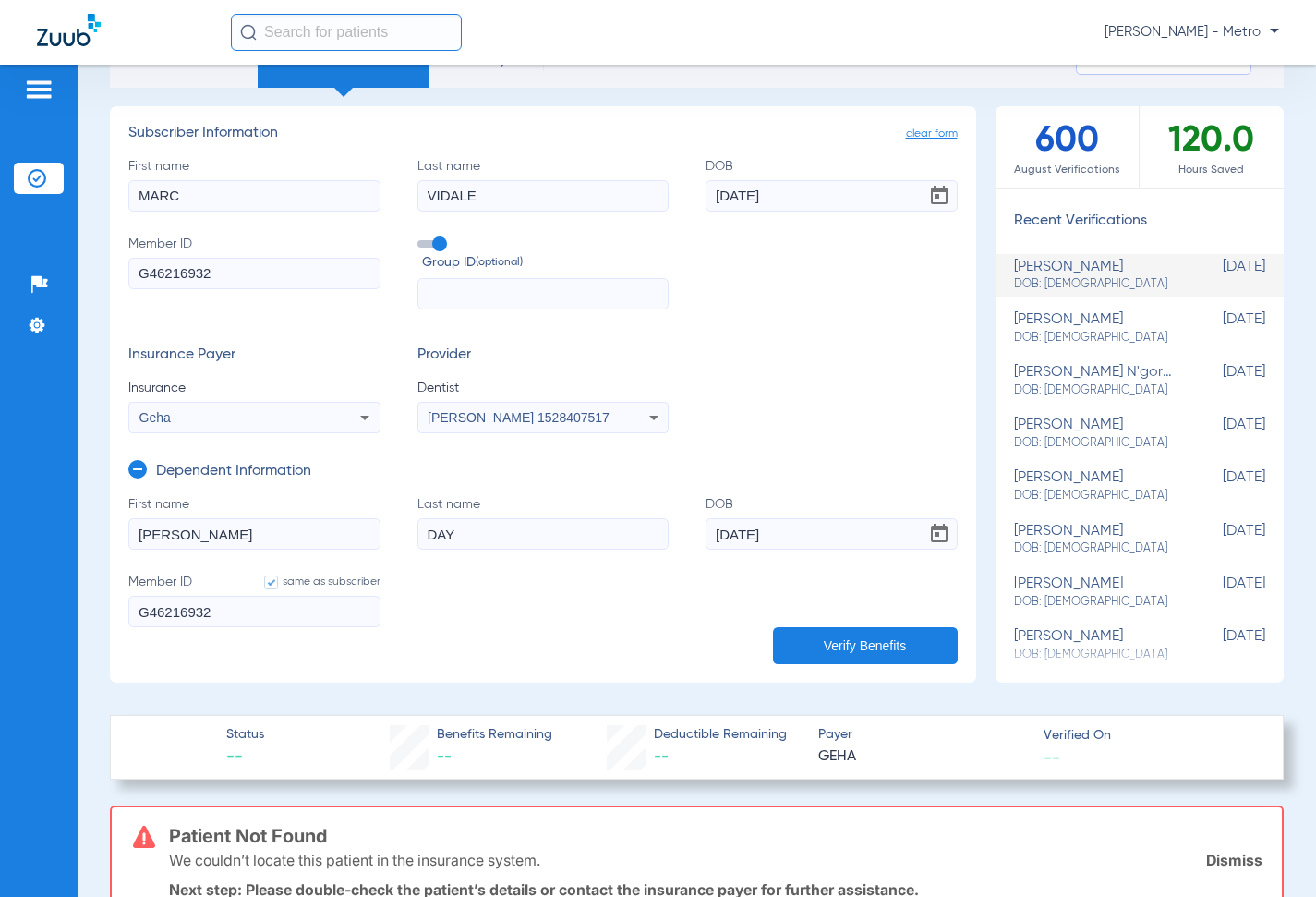
scroll to position [0, 0]
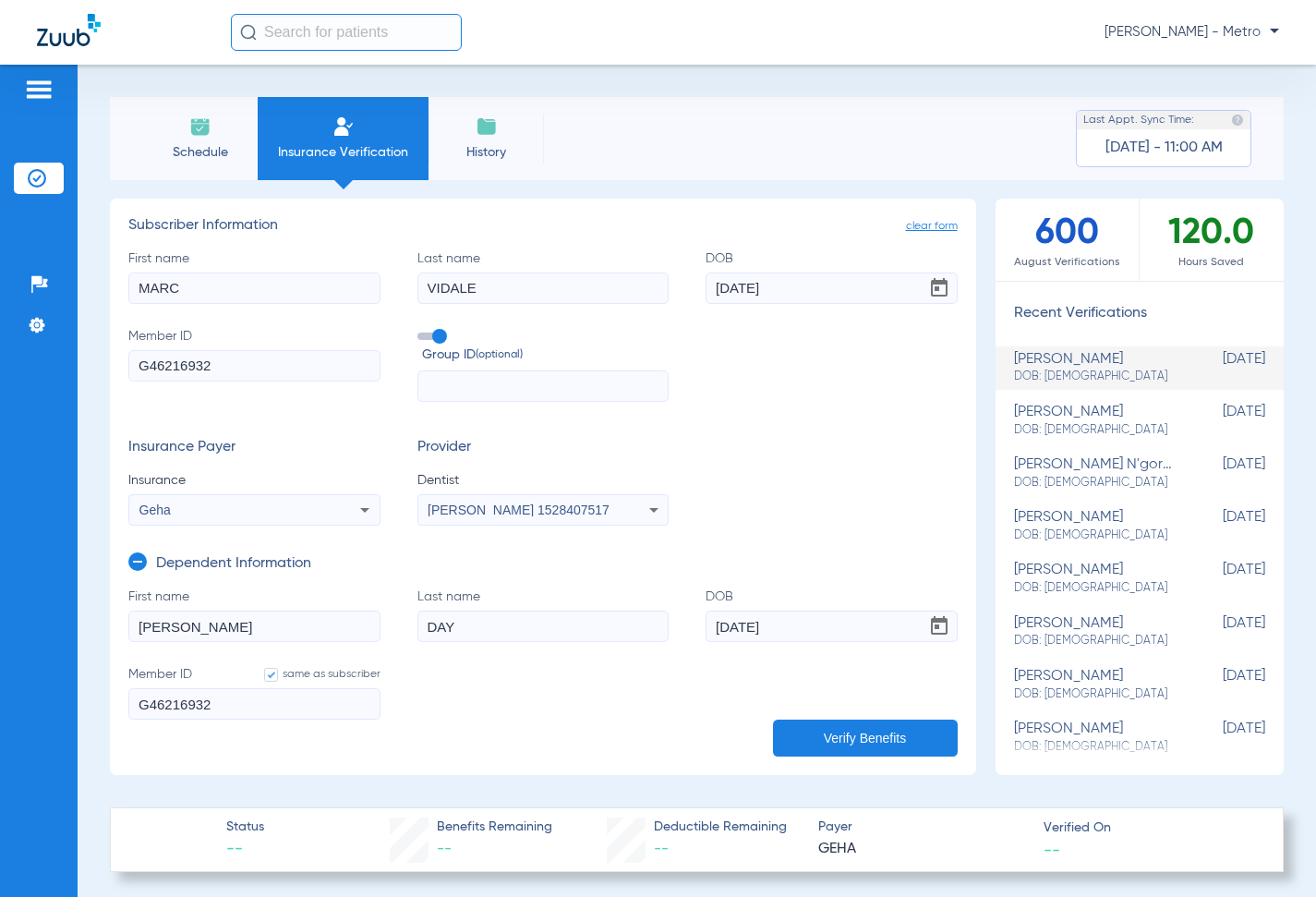
click at [249, 283] on input "MARC" at bounding box center [254, 289] width 252 height 32
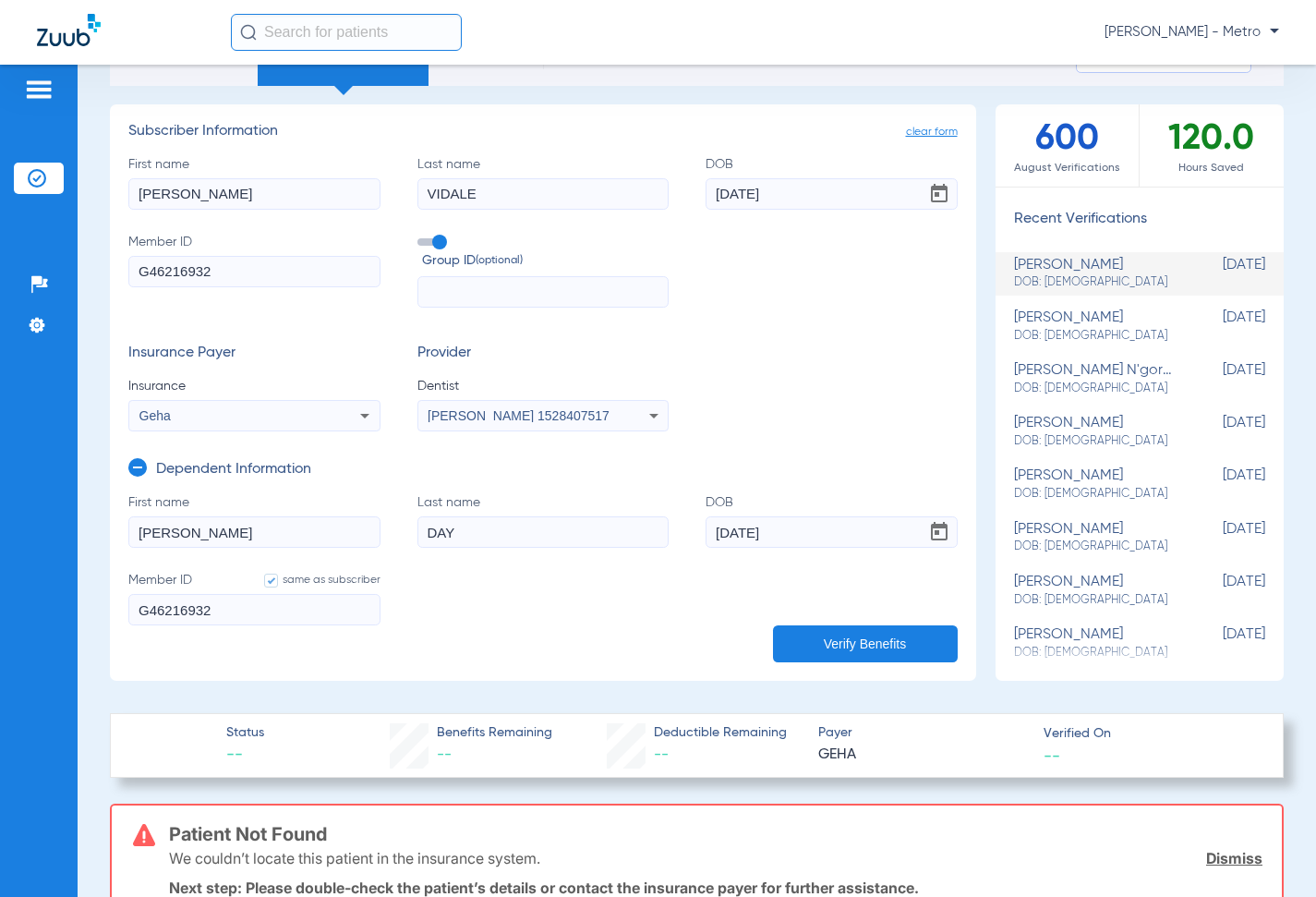
scroll to position [185, 0]
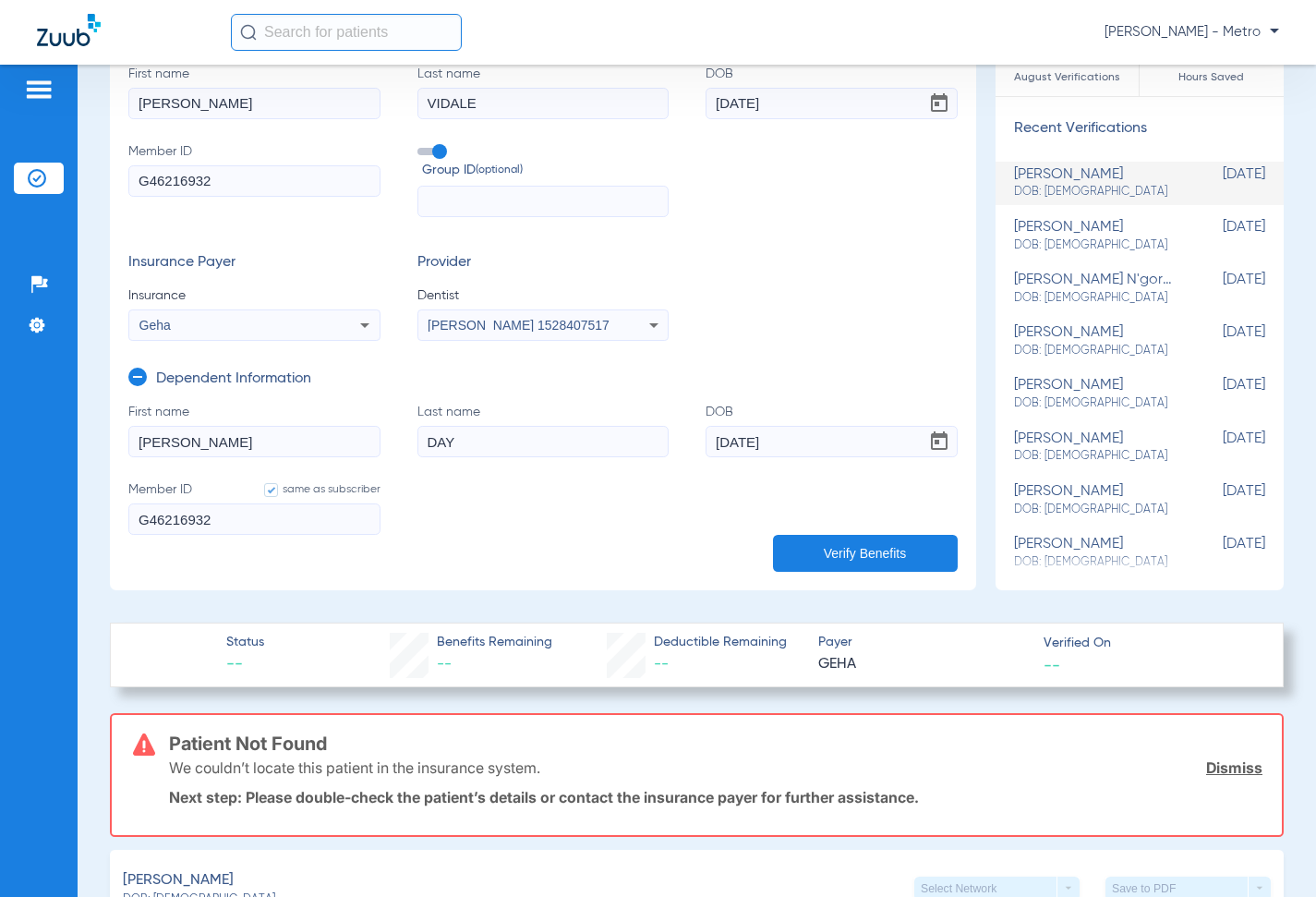
click at [869, 560] on button "Verify Benefits" at bounding box center [865, 553] width 185 height 37
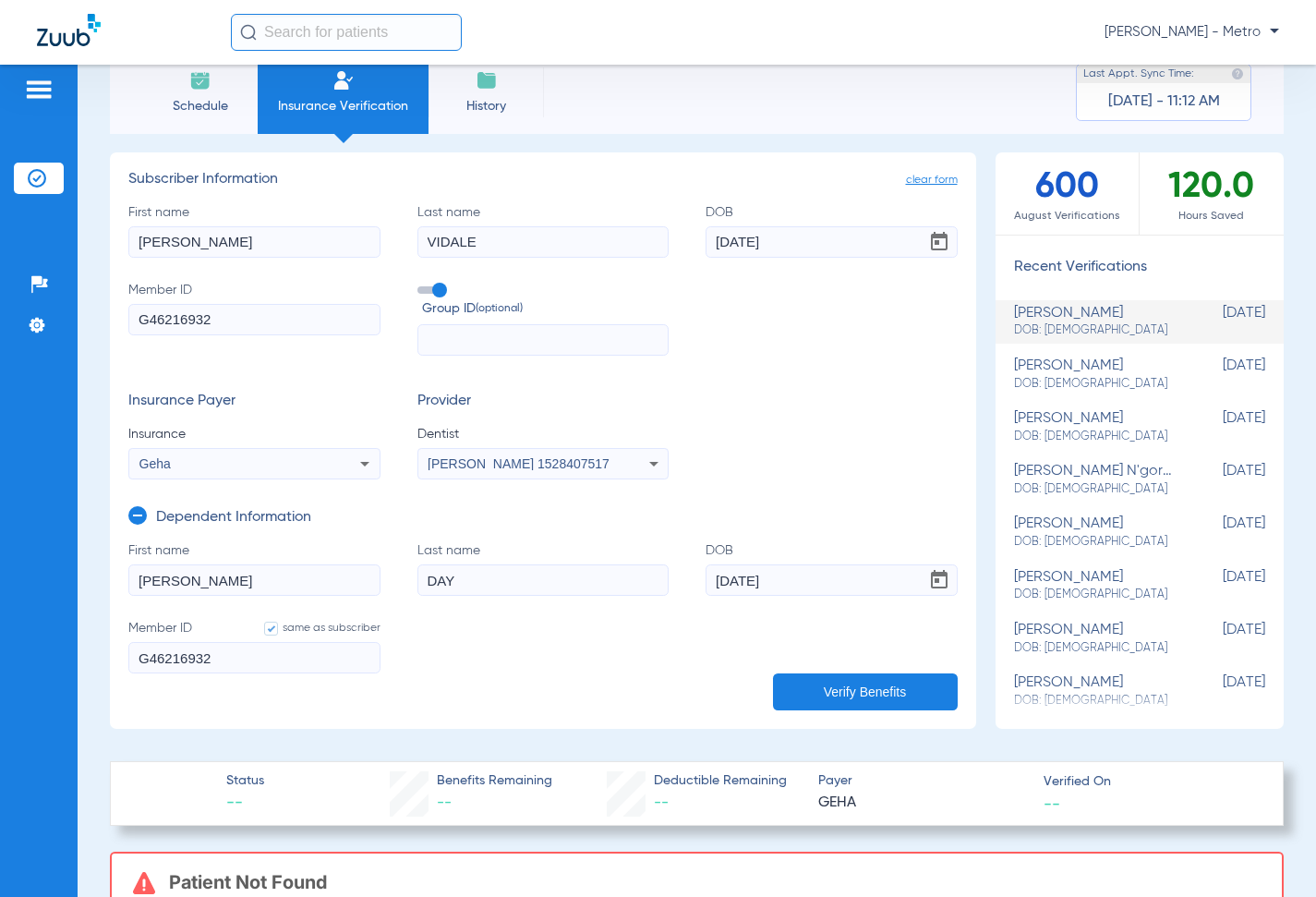
scroll to position [0, 0]
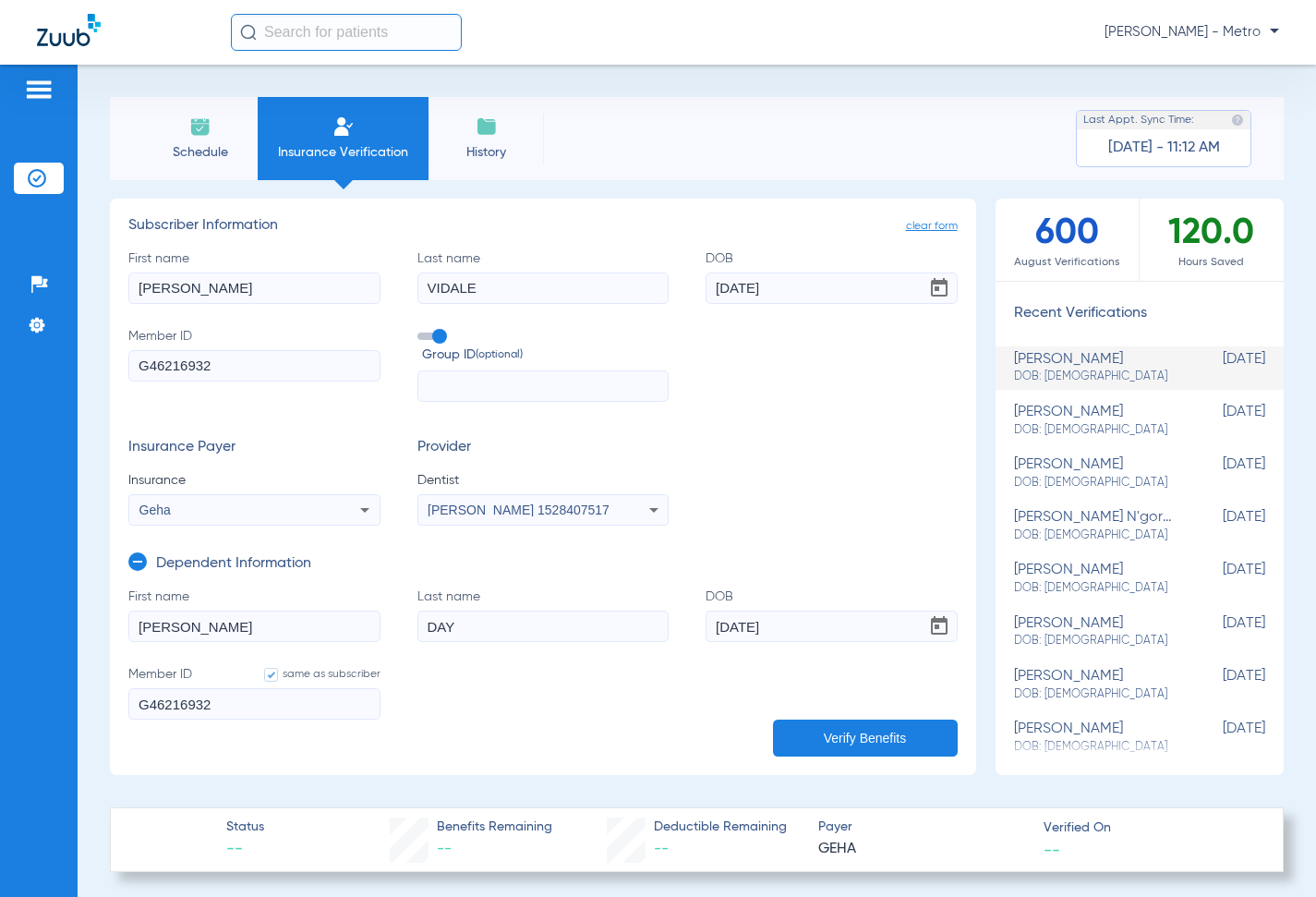
click at [265, 294] on input "[PERSON_NAME]" at bounding box center [254, 289] width 252 height 32
type input "MARC"
click at [910, 726] on button "Verify Benefits" at bounding box center [865, 737] width 185 height 37
